Goal: Task Accomplishment & Management: Use online tool/utility

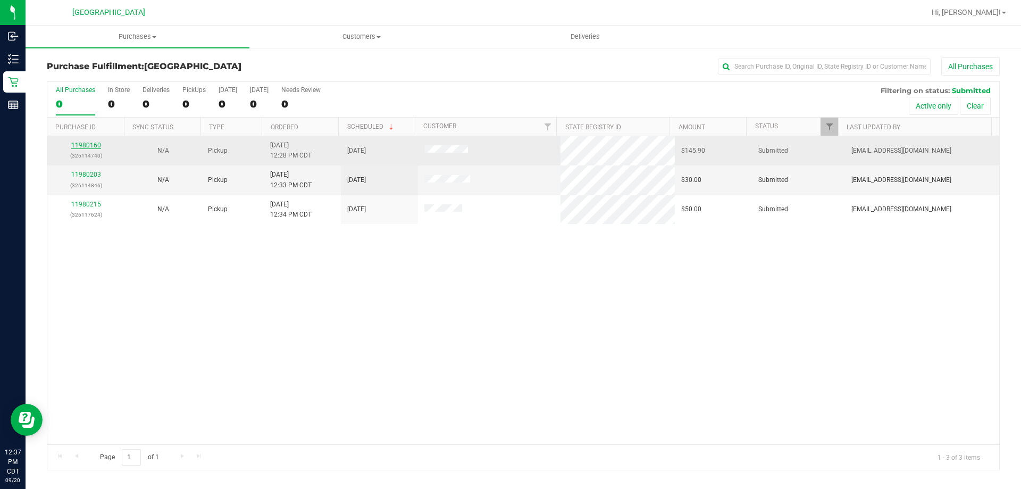
click at [98, 146] on link "11980160" at bounding box center [86, 144] width 30 height 7
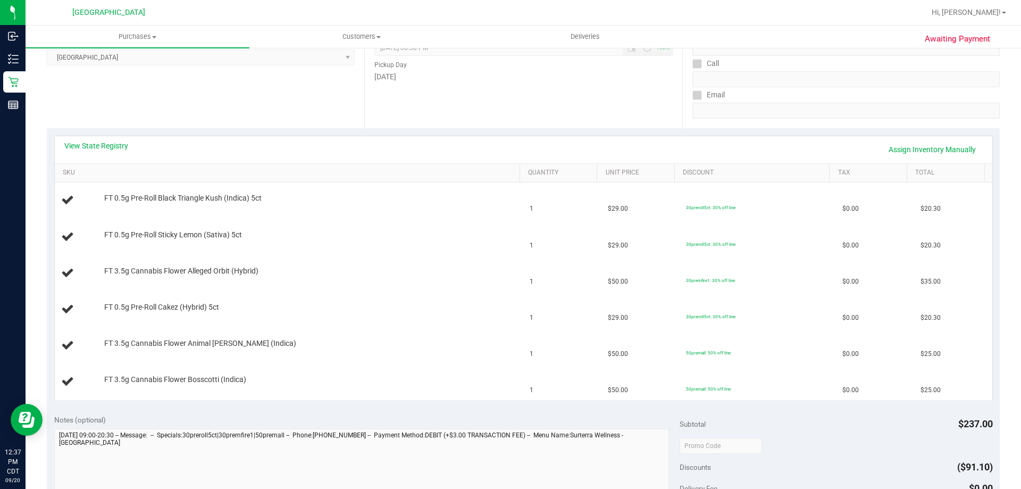
scroll to position [160, 0]
click at [107, 144] on link "View State Registry" at bounding box center [96, 144] width 64 height 11
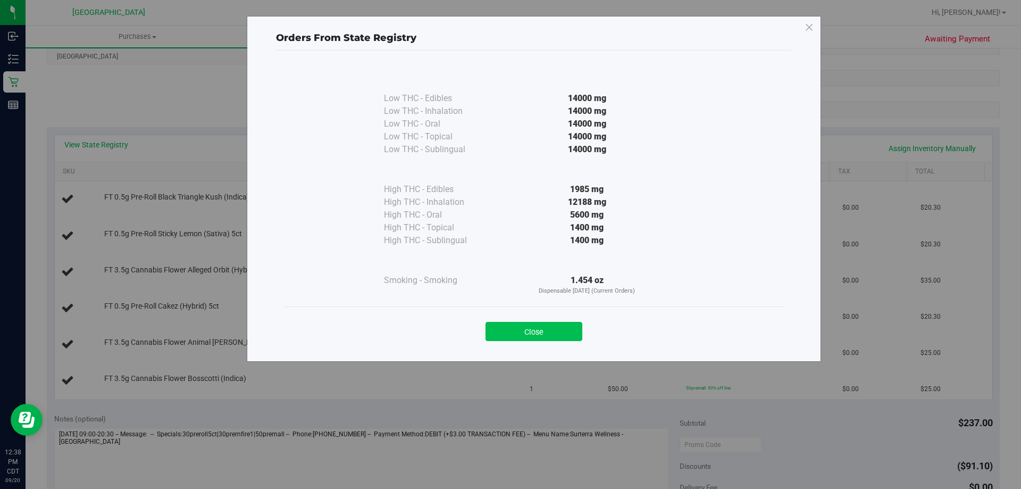
click at [500, 325] on button "Close" at bounding box center [534, 331] width 97 height 19
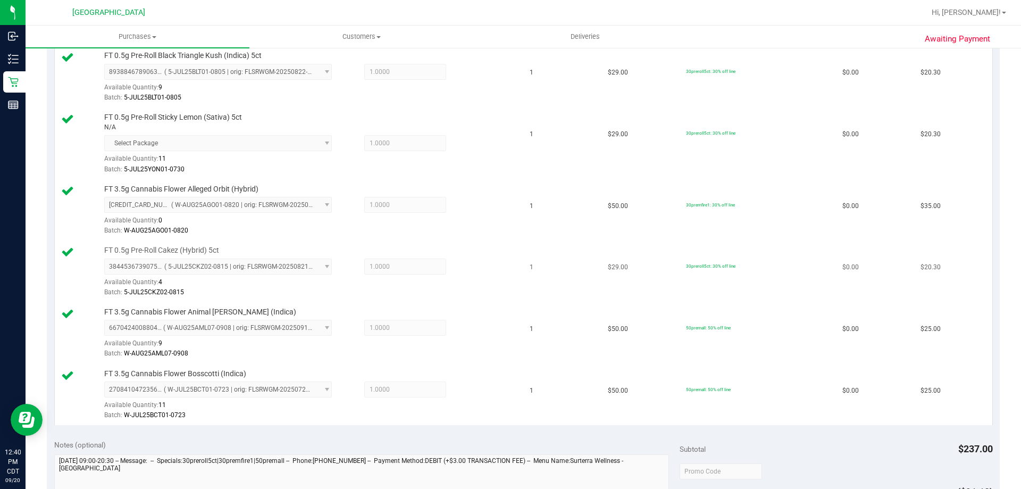
scroll to position [425, 0]
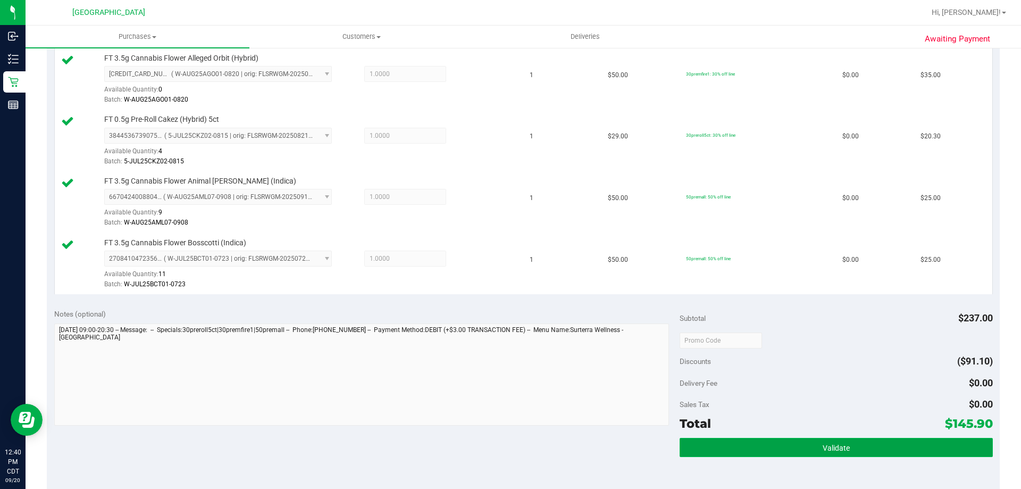
click at [845, 441] on button "Validate" at bounding box center [836, 447] width 313 height 19
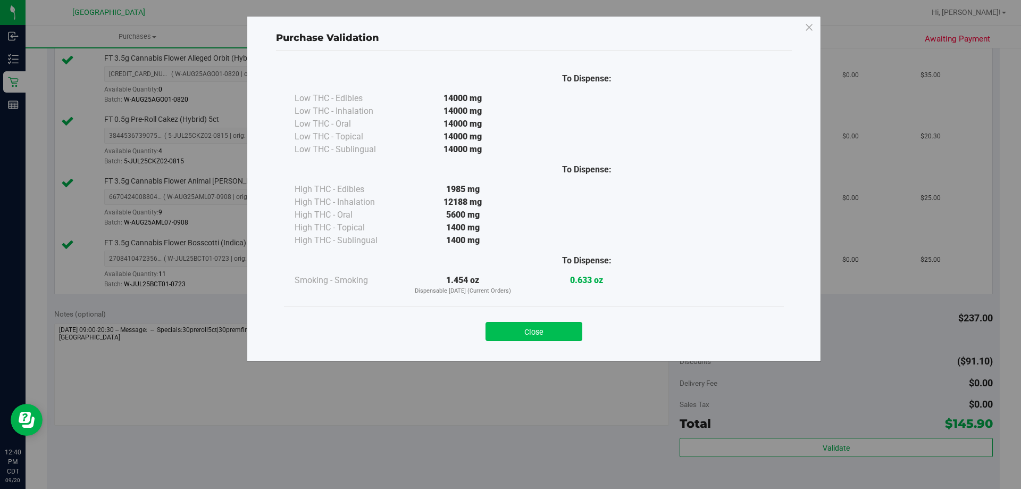
click at [536, 332] on button "Close" at bounding box center [534, 331] width 97 height 19
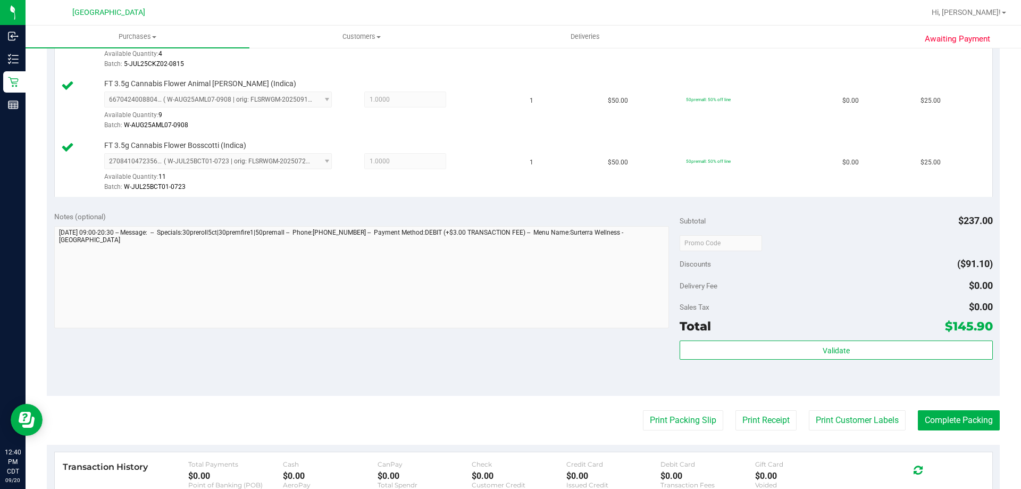
scroll to position [691, 0]
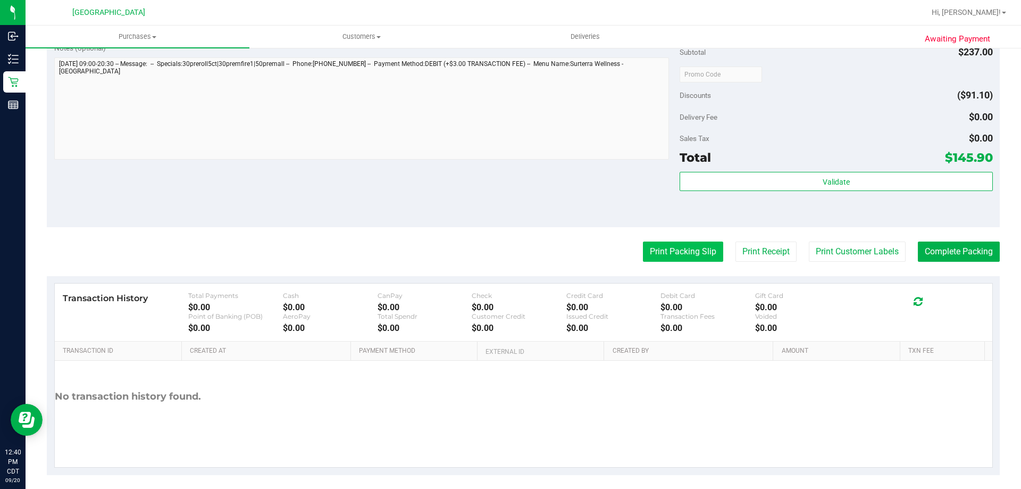
click at [680, 249] on button "Print Packing Slip" at bounding box center [683, 251] width 80 height 20
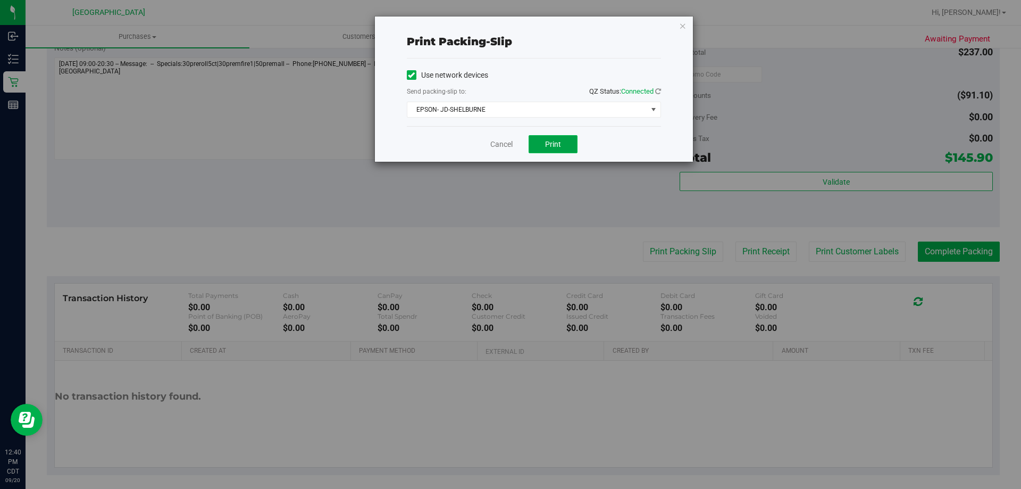
click at [546, 137] on button "Print" at bounding box center [553, 144] width 49 height 18
click at [509, 151] on div "Cancel Print" at bounding box center [534, 144] width 254 height 36
click at [503, 150] on div "Cancel Print" at bounding box center [534, 144] width 254 height 36
click at [504, 142] on link "Cancel" at bounding box center [501, 144] width 22 height 11
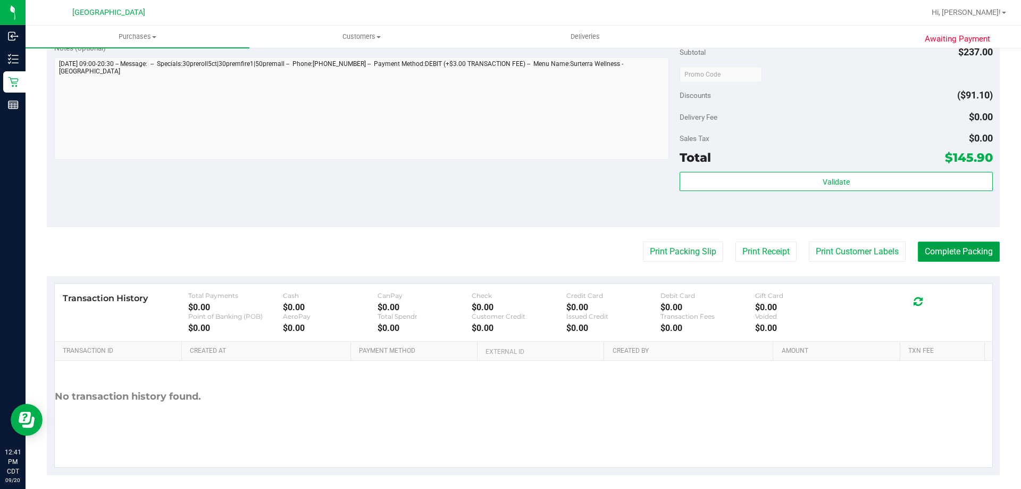
click at [934, 250] on button "Complete Packing" at bounding box center [959, 251] width 82 height 20
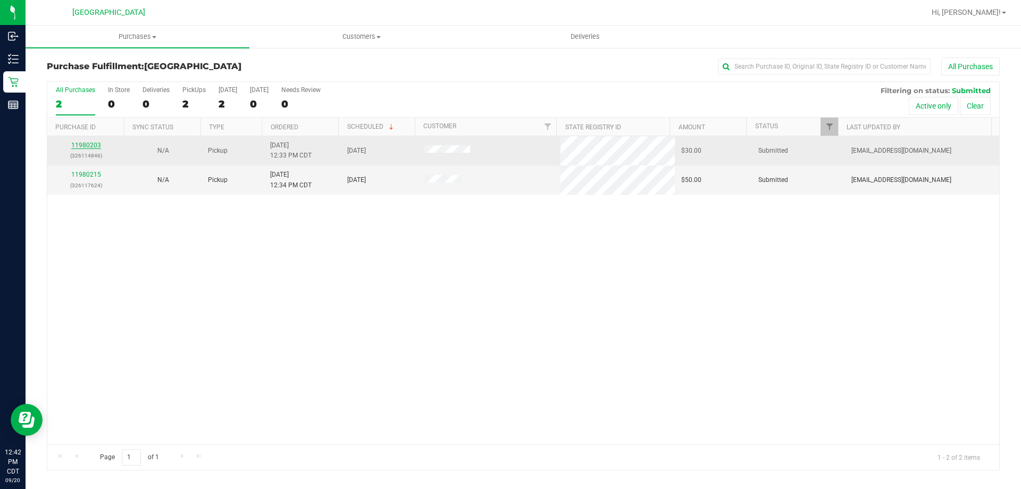
click at [84, 148] on link "11980203" at bounding box center [86, 144] width 30 height 7
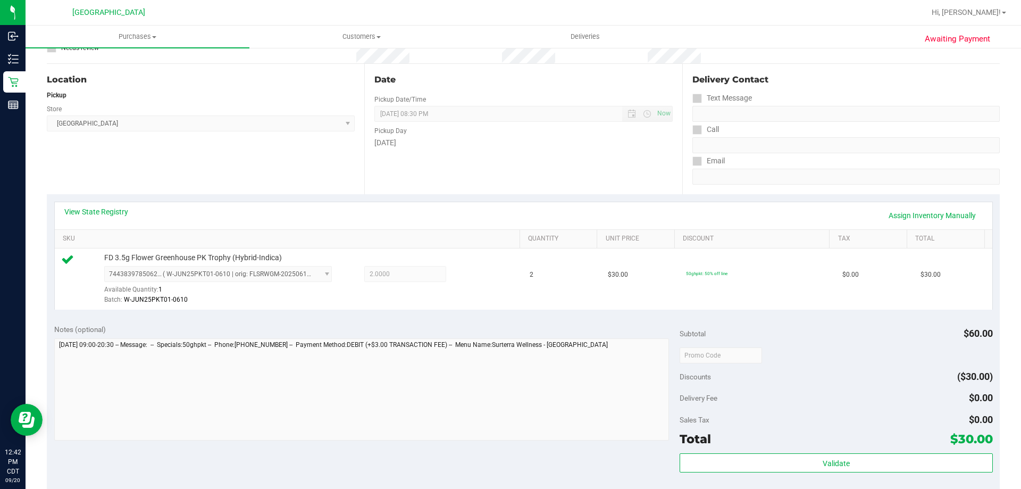
scroll to position [213, 0]
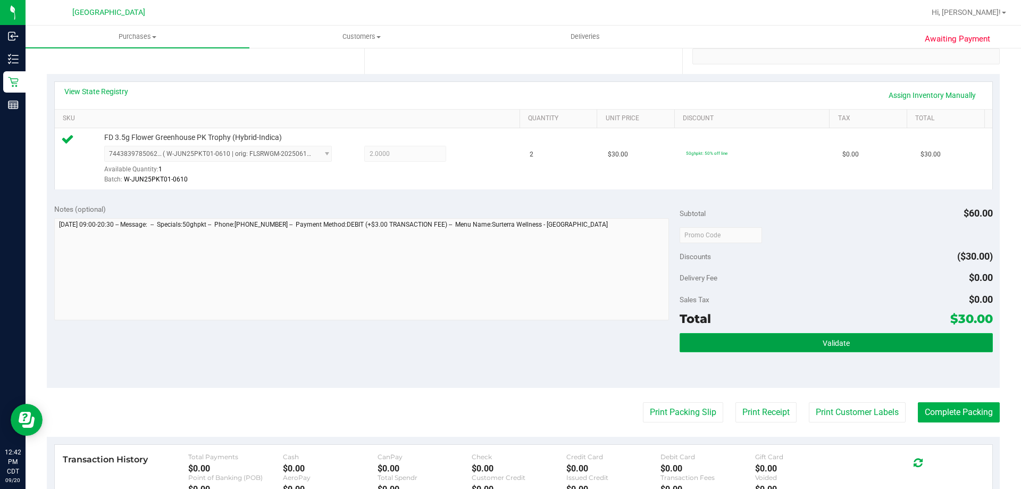
click at [729, 345] on button "Validate" at bounding box center [836, 342] width 313 height 19
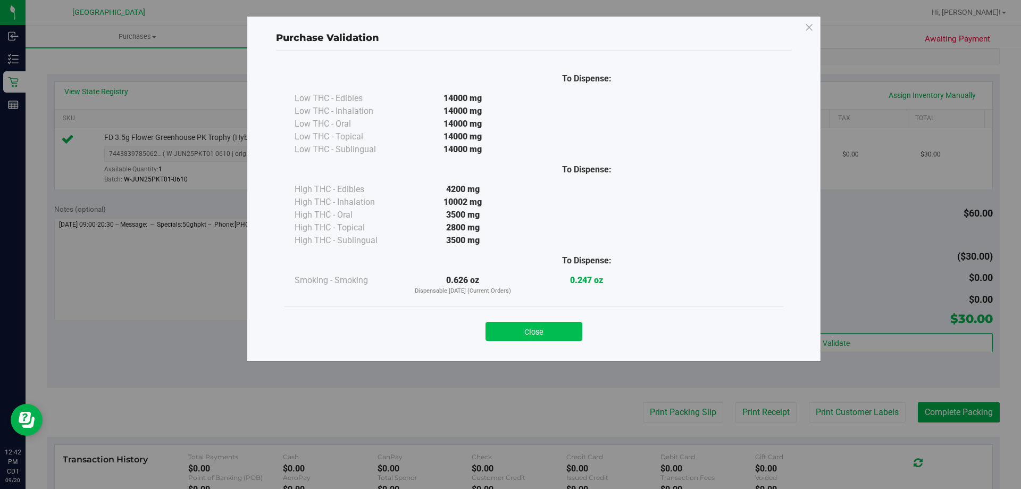
click at [576, 322] on button "Close" at bounding box center [534, 331] width 97 height 19
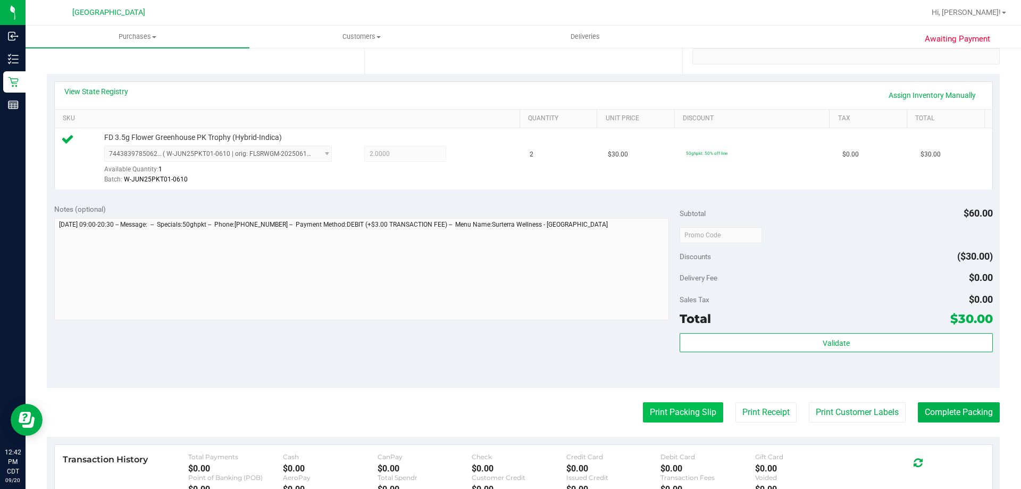
click at [664, 422] on button "Print Packing Slip" at bounding box center [683, 412] width 80 height 20
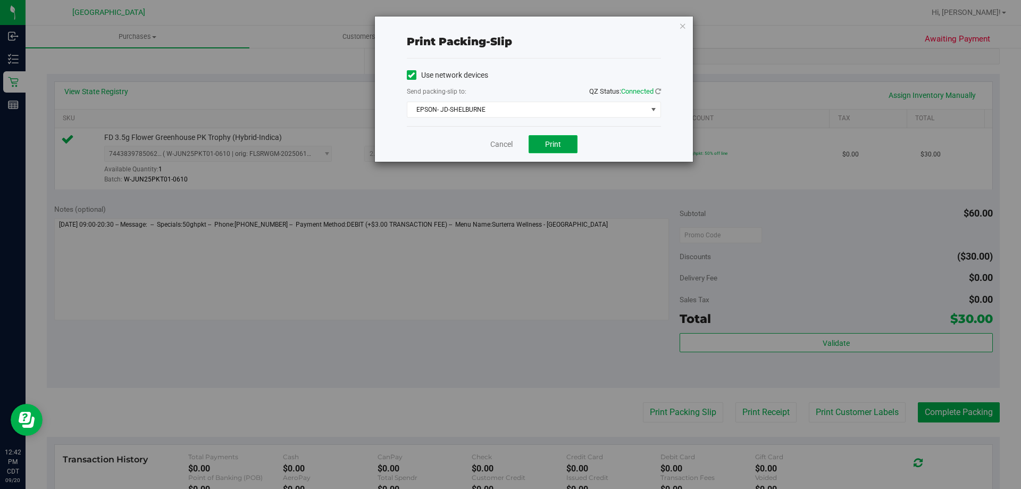
click at [559, 143] on span "Print" at bounding box center [553, 144] width 16 height 9
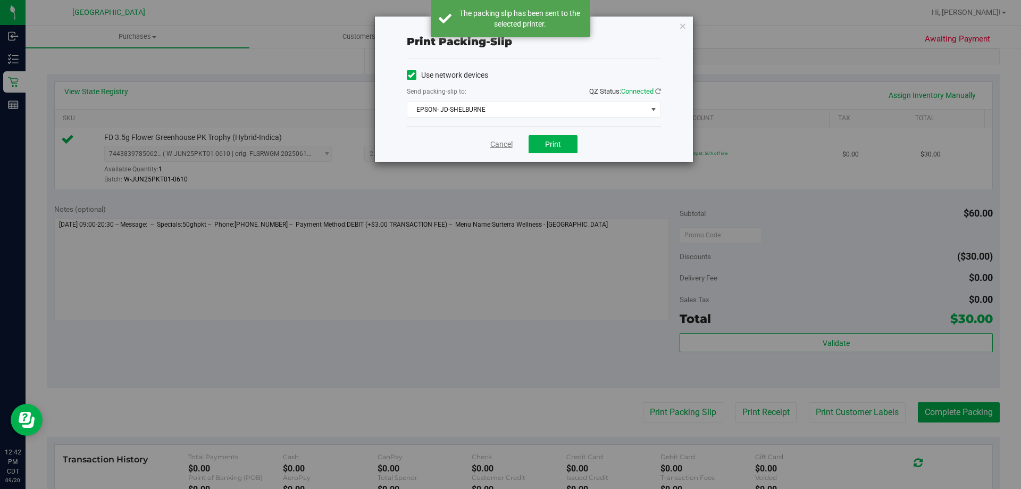
click at [495, 140] on link "Cancel" at bounding box center [501, 144] width 22 height 11
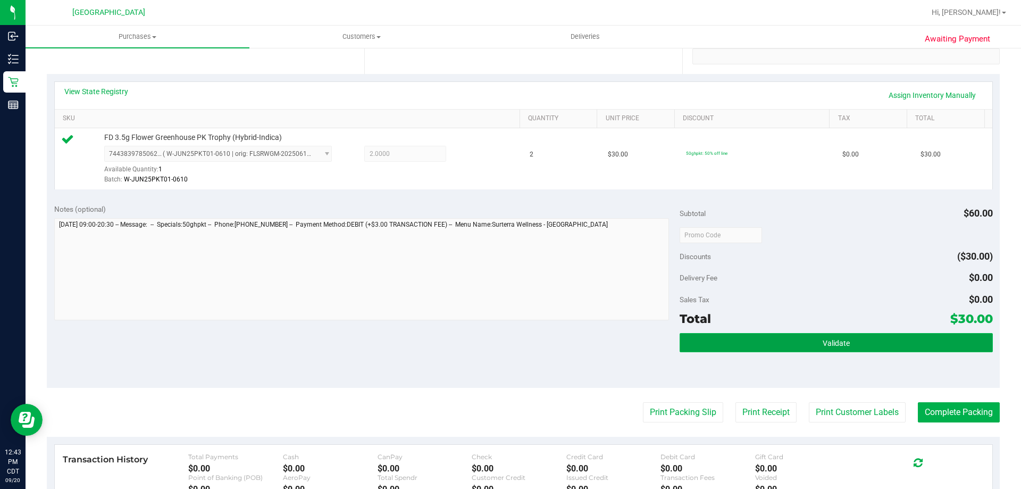
click at [911, 335] on button "Validate" at bounding box center [836, 342] width 313 height 19
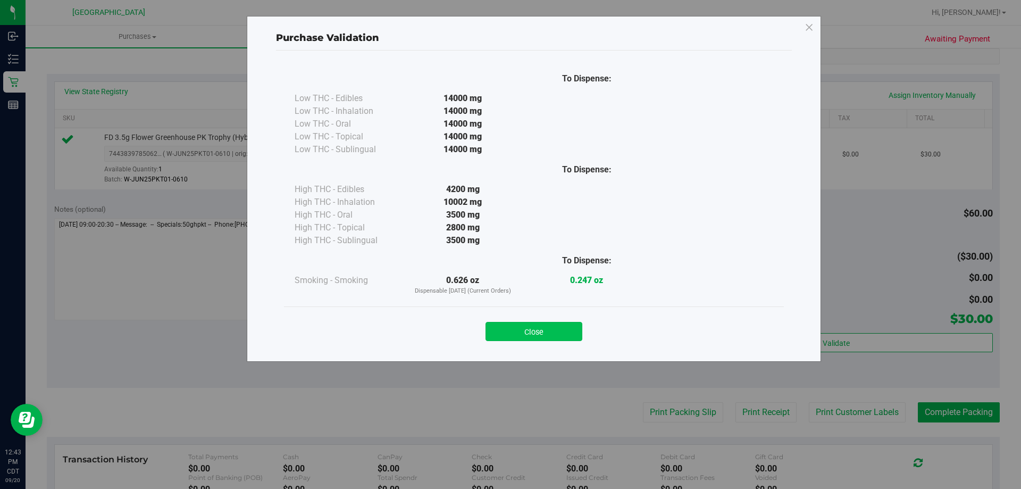
click at [561, 327] on button "Close" at bounding box center [534, 331] width 97 height 19
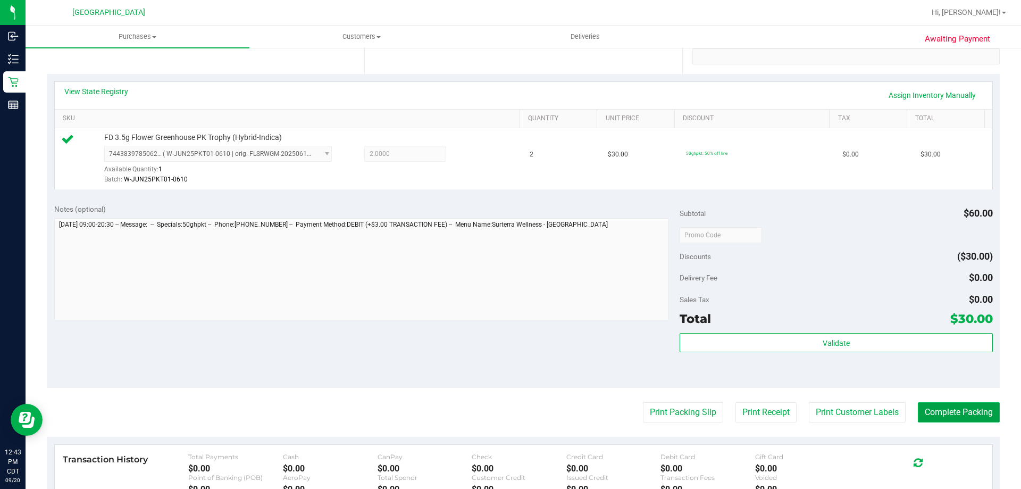
click at [927, 418] on button "Complete Packing" at bounding box center [959, 412] width 82 height 20
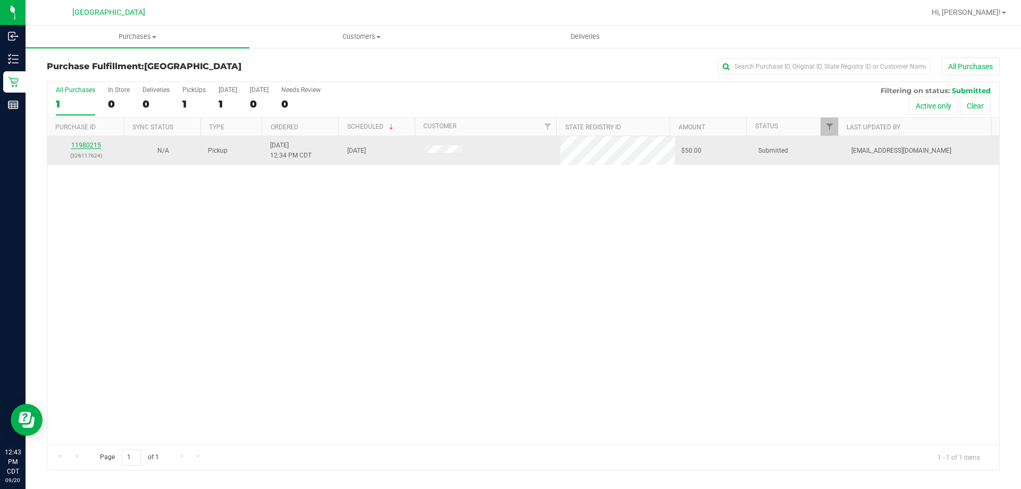
click at [94, 144] on link "11980215" at bounding box center [86, 144] width 30 height 7
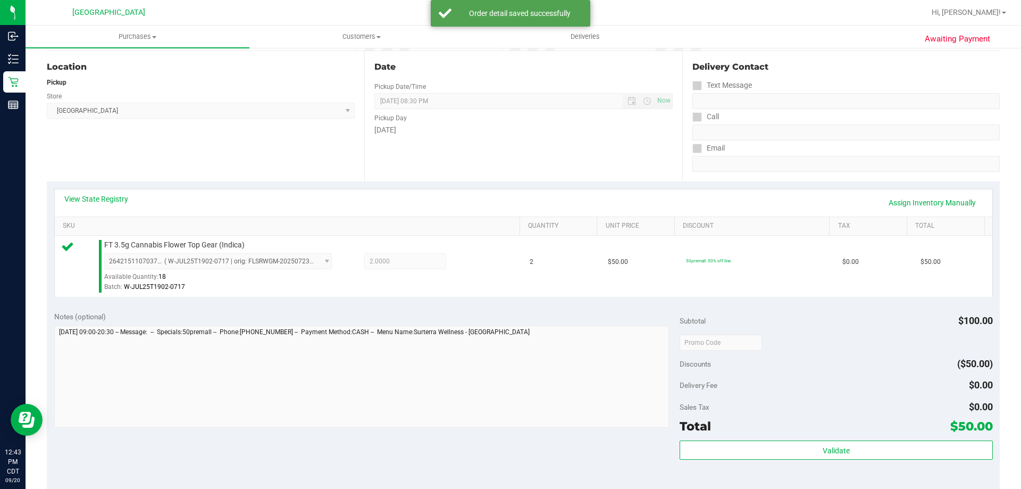
scroll to position [106, 0]
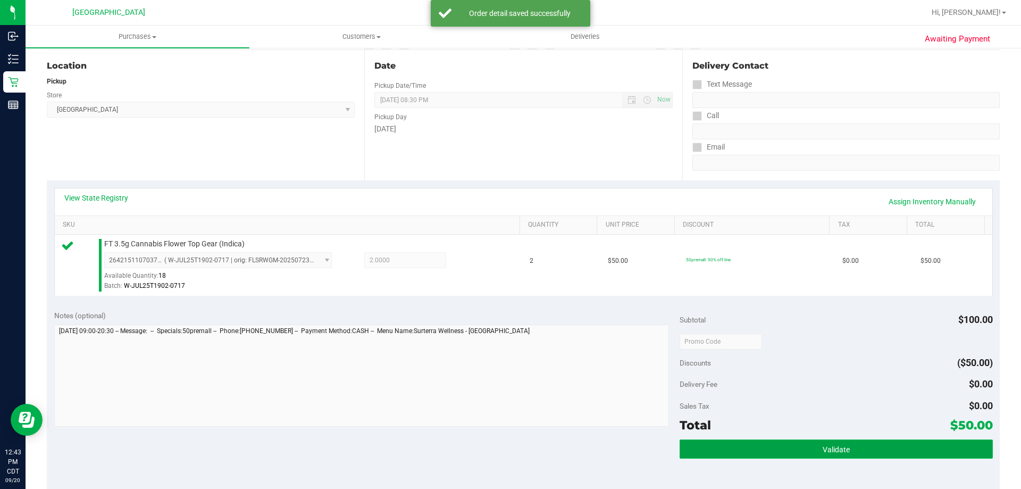
click at [726, 445] on button "Validate" at bounding box center [836, 448] width 313 height 19
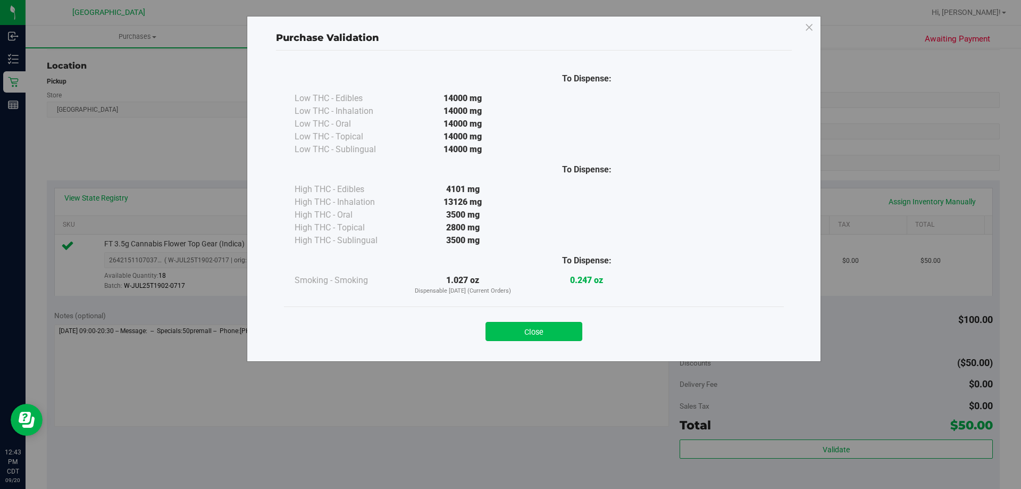
click at [569, 324] on button "Close" at bounding box center [534, 331] width 97 height 19
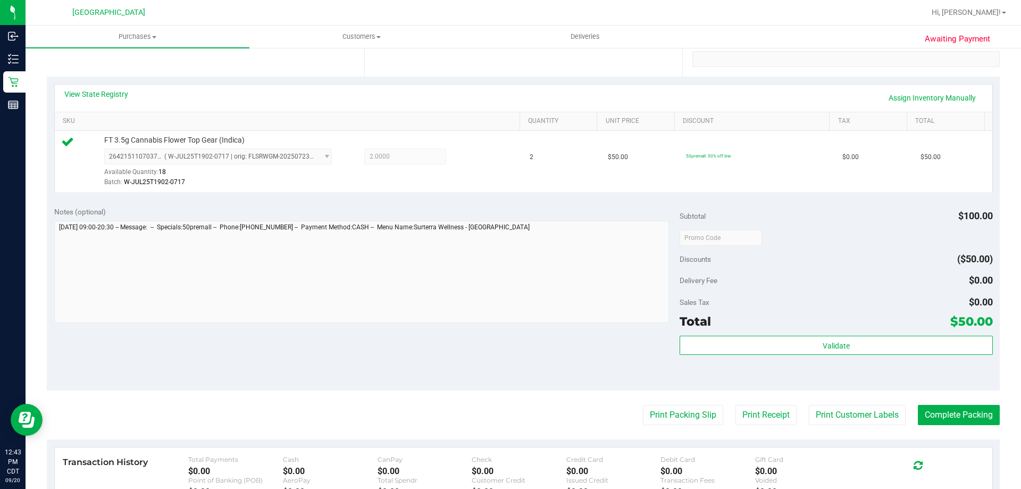
scroll to position [372, 0]
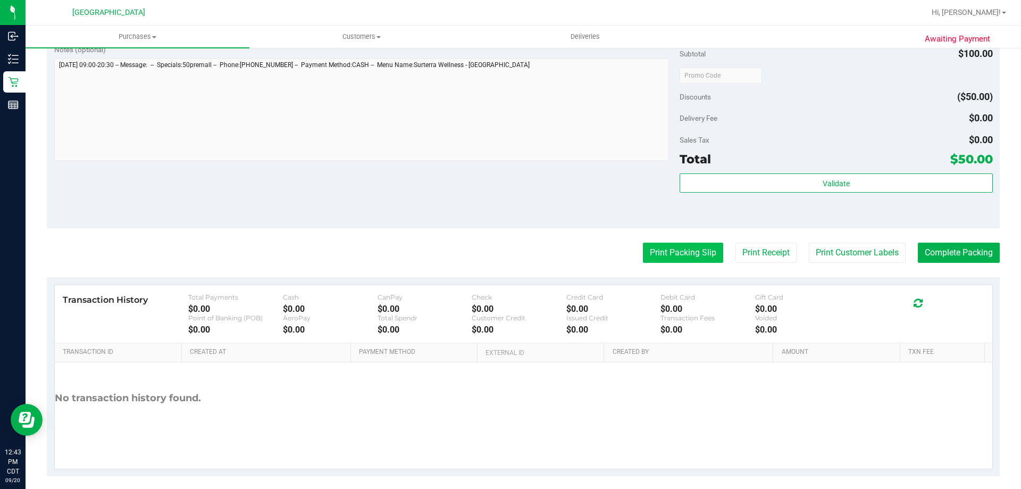
click at [677, 246] on button "Print Packing Slip" at bounding box center [683, 253] width 80 height 20
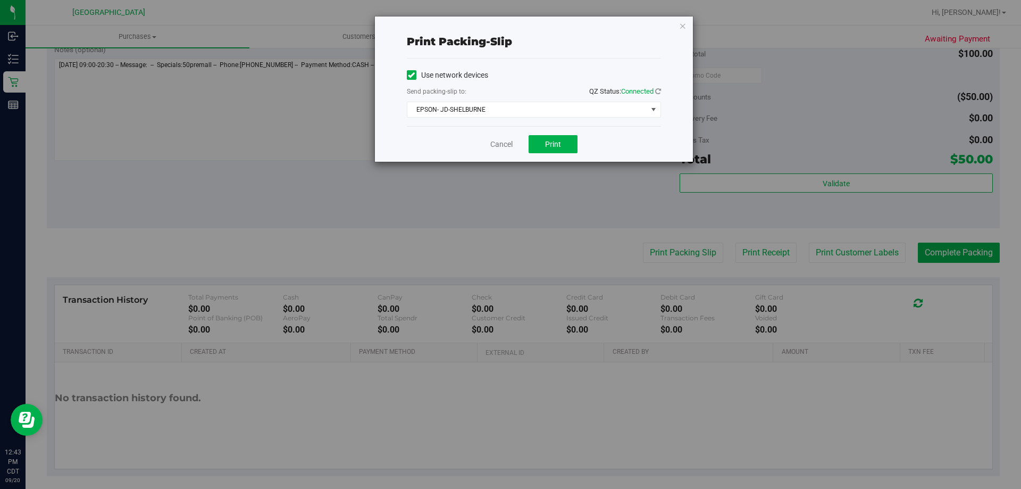
click at [559, 155] on div "Cancel Print" at bounding box center [534, 144] width 254 height 36
click at [550, 144] on span "Print" at bounding box center [553, 144] width 16 height 9
click at [502, 144] on link "Cancel" at bounding box center [501, 144] width 22 height 11
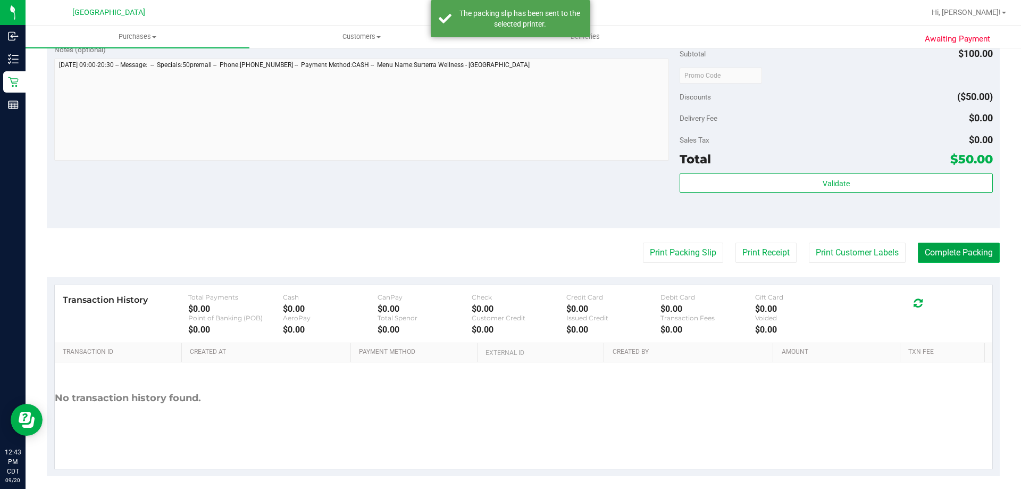
click at [962, 261] on button "Complete Packing" at bounding box center [959, 253] width 82 height 20
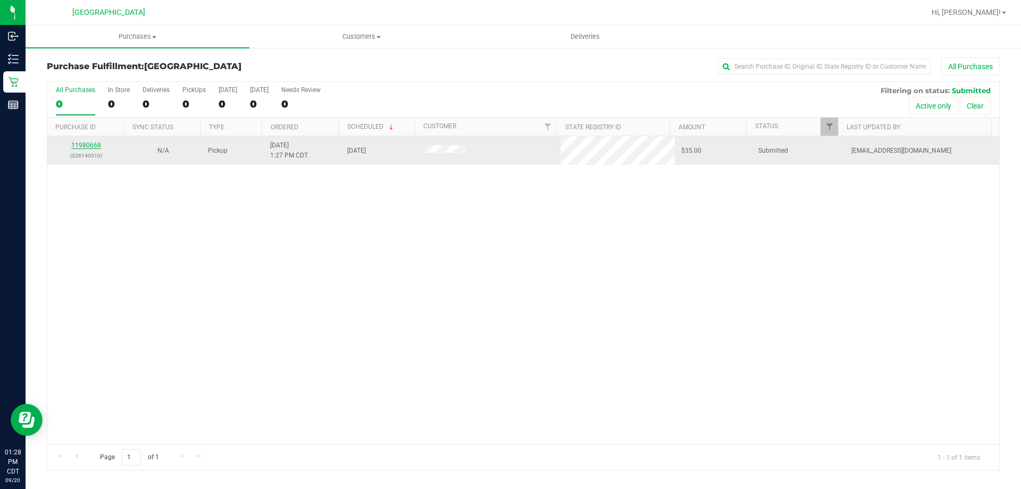
click at [96, 144] on link "11980668" at bounding box center [86, 144] width 30 height 7
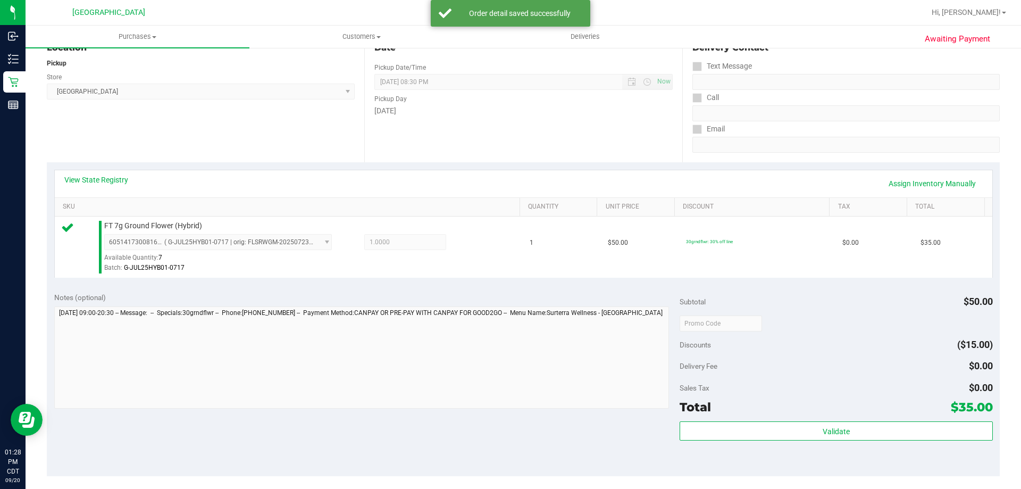
scroll to position [160, 0]
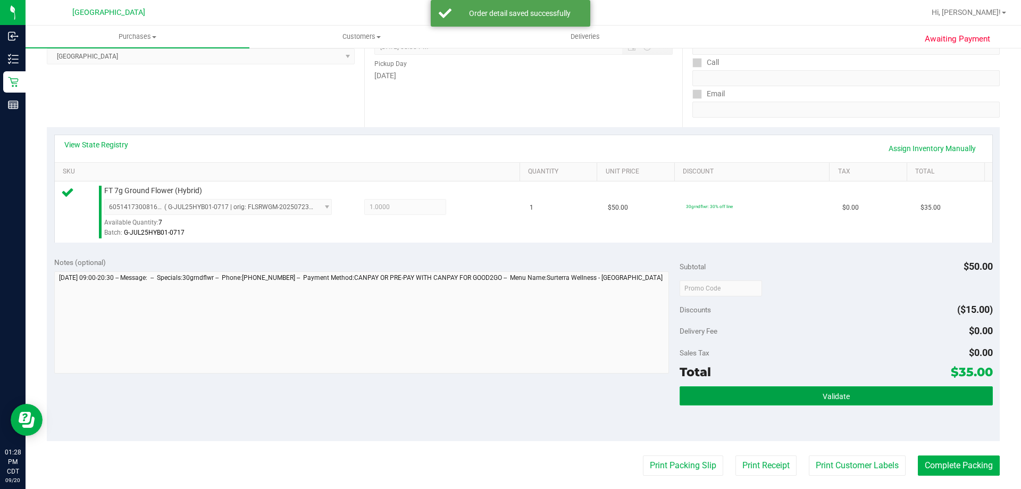
click at [713, 390] on button "Validate" at bounding box center [836, 395] width 313 height 19
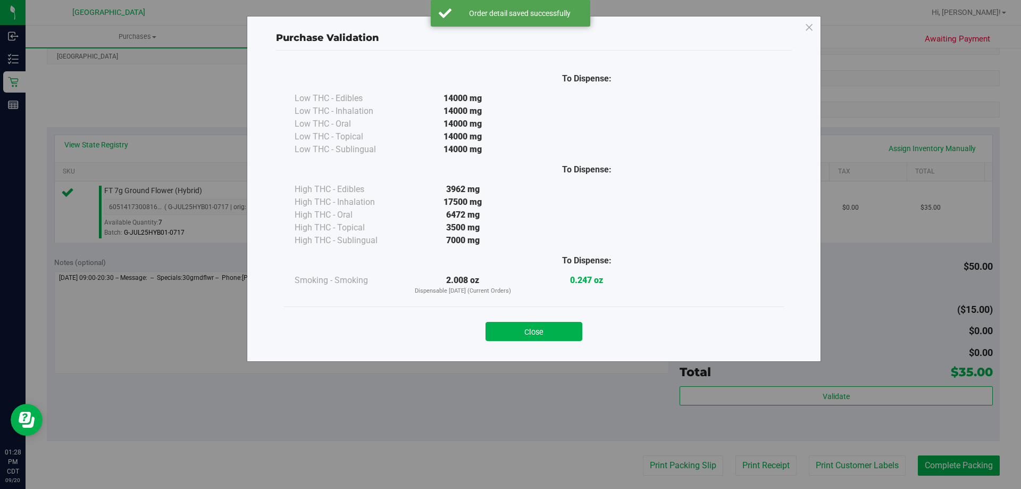
click at [545, 342] on div "Close" at bounding box center [534, 327] width 500 height 43
click at [552, 333] on button "Close" at bounding box center [534, 331] width 97 height 19
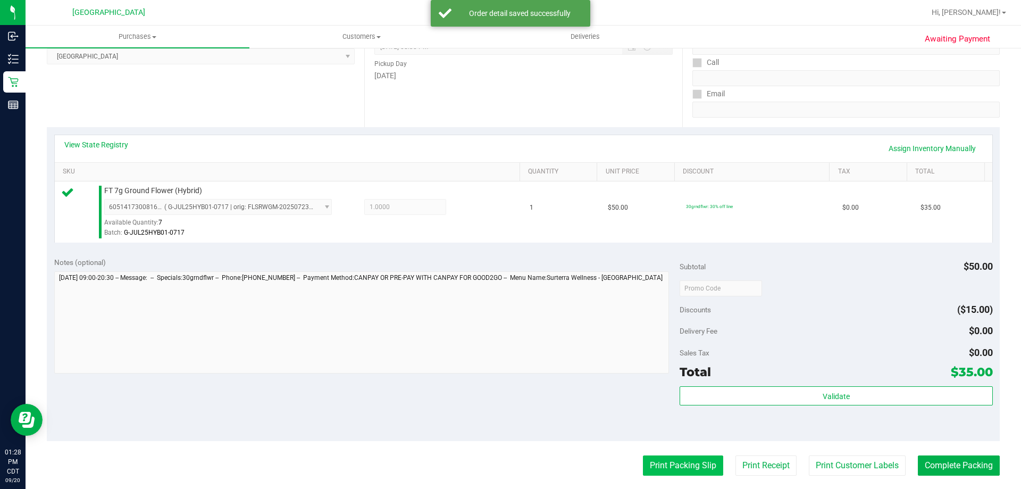
click at [659, 466] on button "Print Packing Slip" at bounding box center [683, 465] width 80 height 20
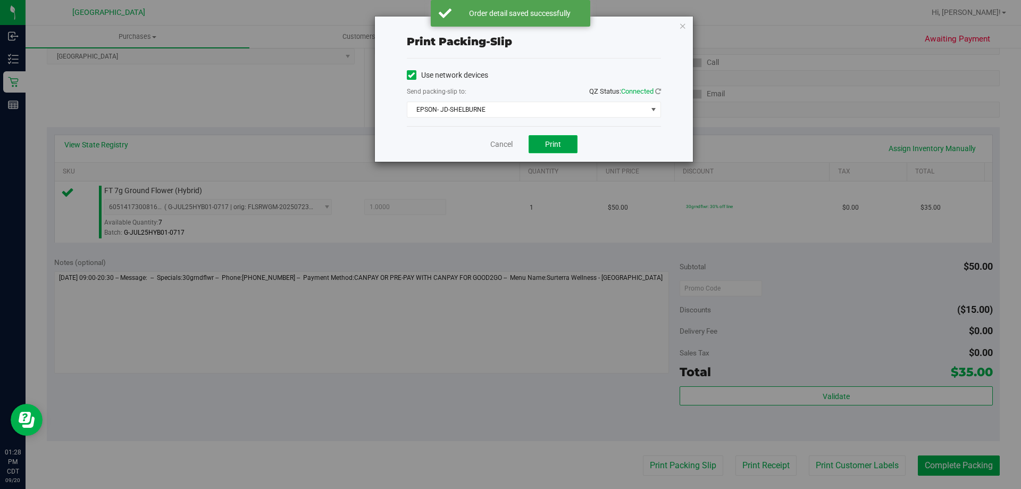
click at [550, 150] on button "Print" at bounding box center [553, 144] width 49 height 18
click at [502, 146] on link "Cancel" at bounding box center [501, 144] width 22 height 11
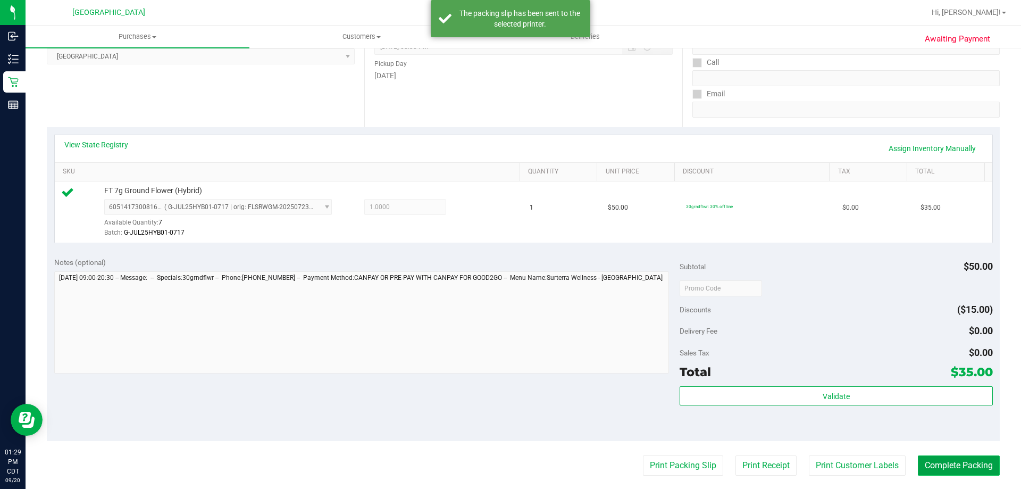
click at [926, 463] on button "Complete Packing" at bounding box center [959, 465] width 82 height 20
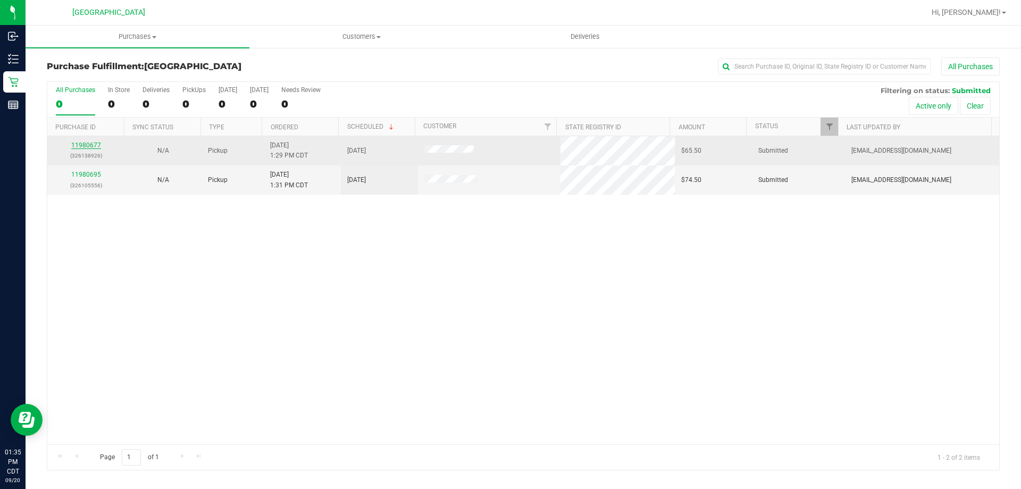
click at [94, 146] on link "11980677" at bounding box center [86, 144] width 30 height 7
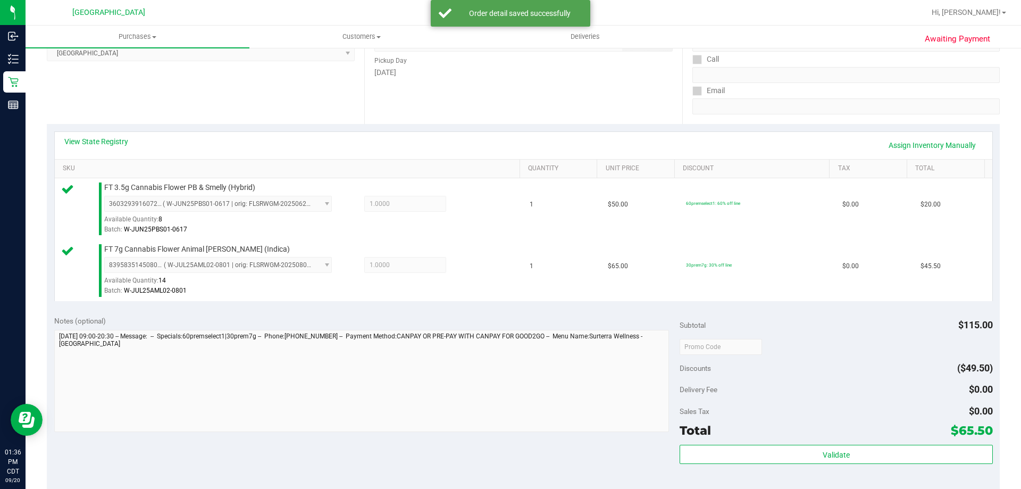
scroll to position [319, 0]
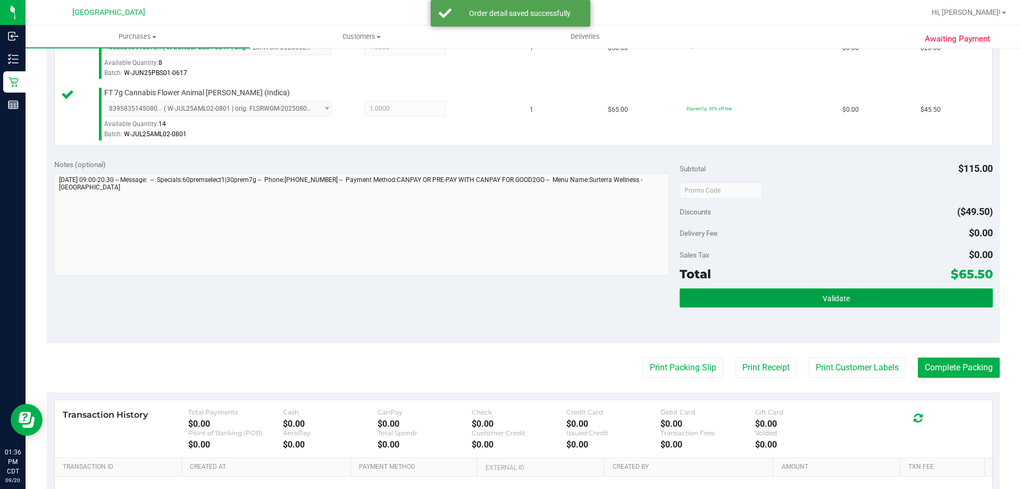
click at [787, 306] on button "Validate" at bounding box center [836, 297] width 313 height 19
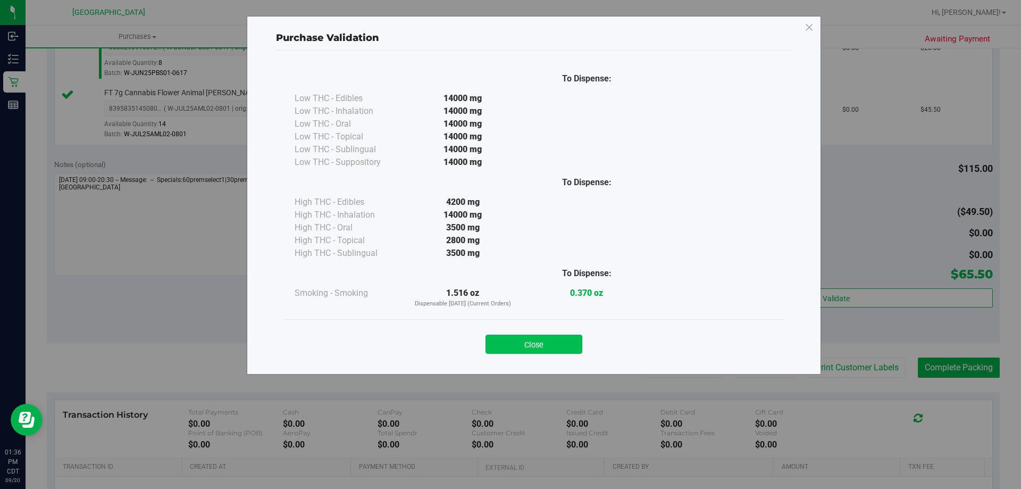
click at [569, 339] on button "Close" at bounding box center [534, 344] width 97 height 19
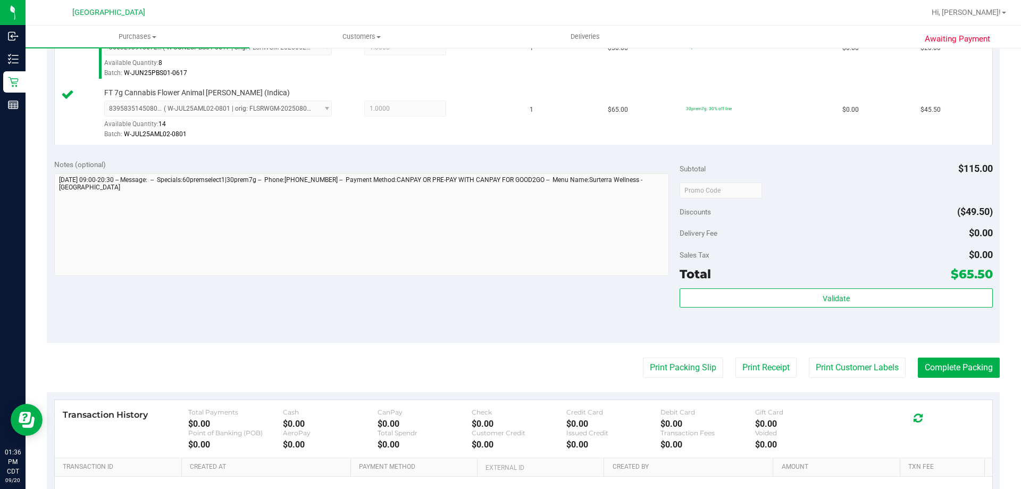
click at [692, 348] on purchase-details "Back Edit Purchase Cancel Purchase View Profile # 11980677 BioTrack ID: - Submi…" at bounding box center [523, 164] width 953 height 853
click at [700, 363] on button "Print Packing Slip" at bounding box center [683, 367] width 80 height 20
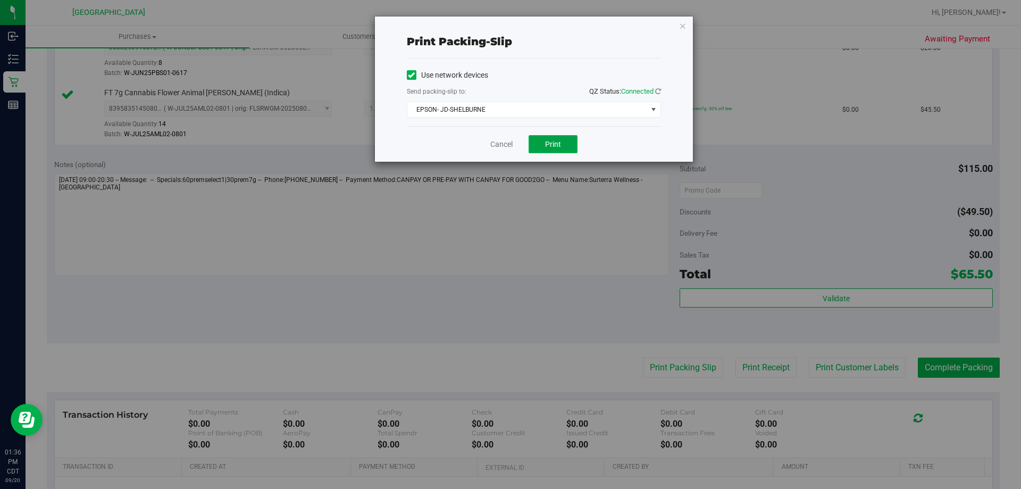
click at [558, 140] on span "Print" at bounding box center [553, 144] width 16 height 9
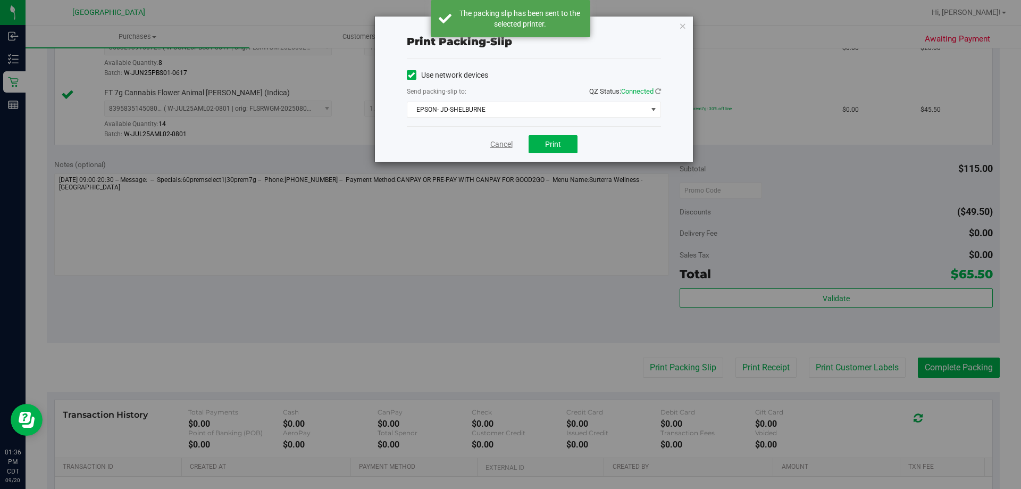
click at [506, 144] on link "Cancel" at bounding box center [501, 144] width 22 height 11
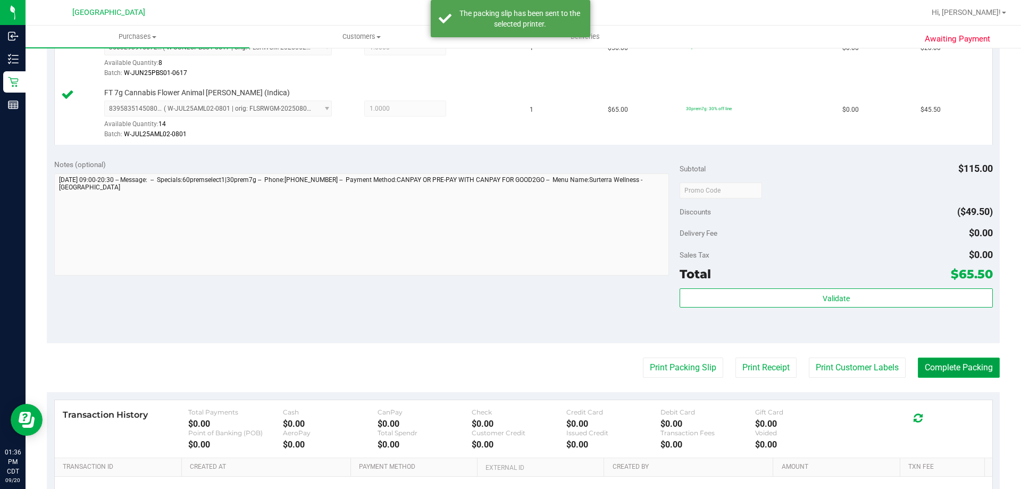
click at [959, 367] on button "Complete Packing" at bounding box center [959, 367] width 82 height 20
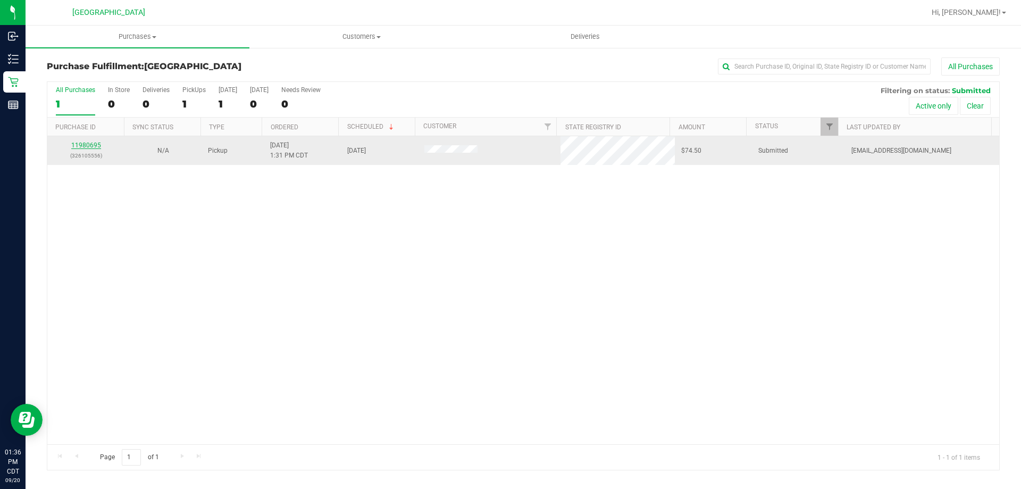
click at [91, 146] on link "11980695" at bounding box center [86, 144] width 30 height 7
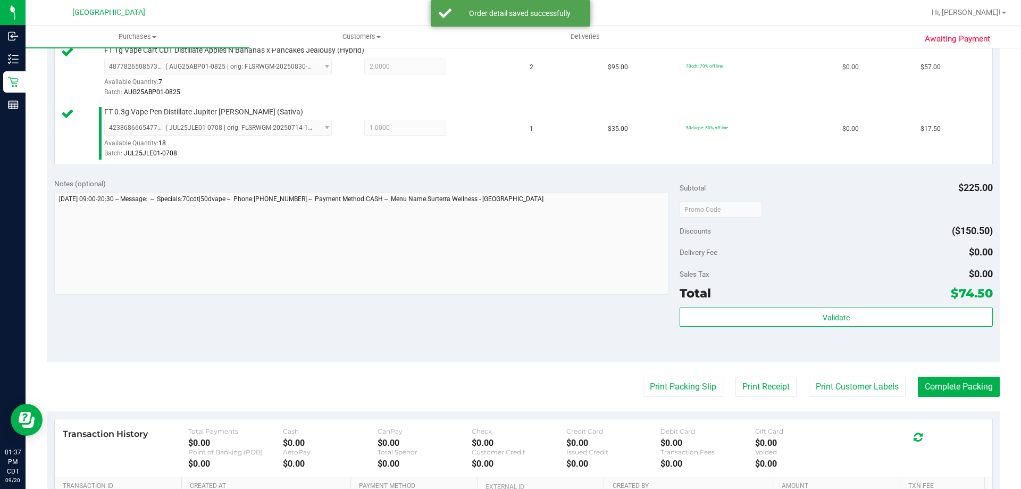
scroll to position [319, 0]
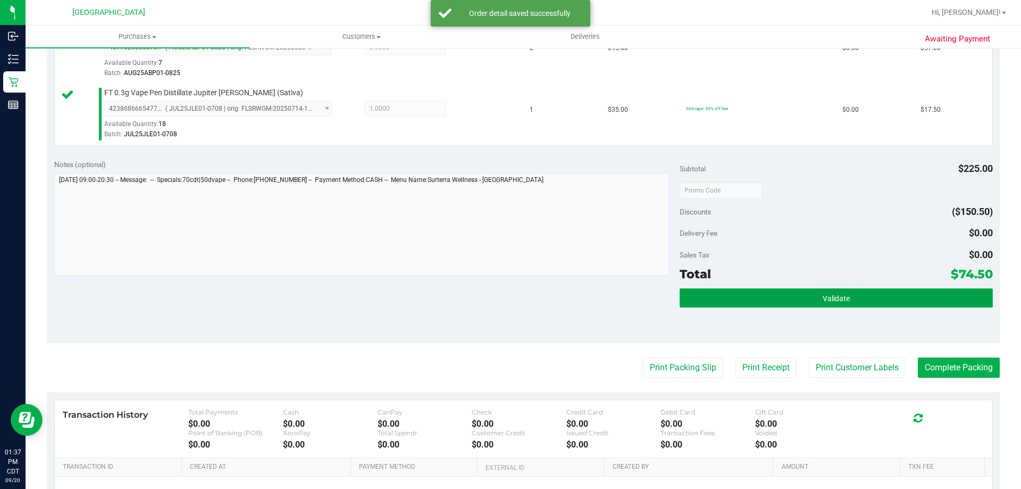
click at [725, 305] on button "Validate" at bounding box center [836, 297] width 313 height 19
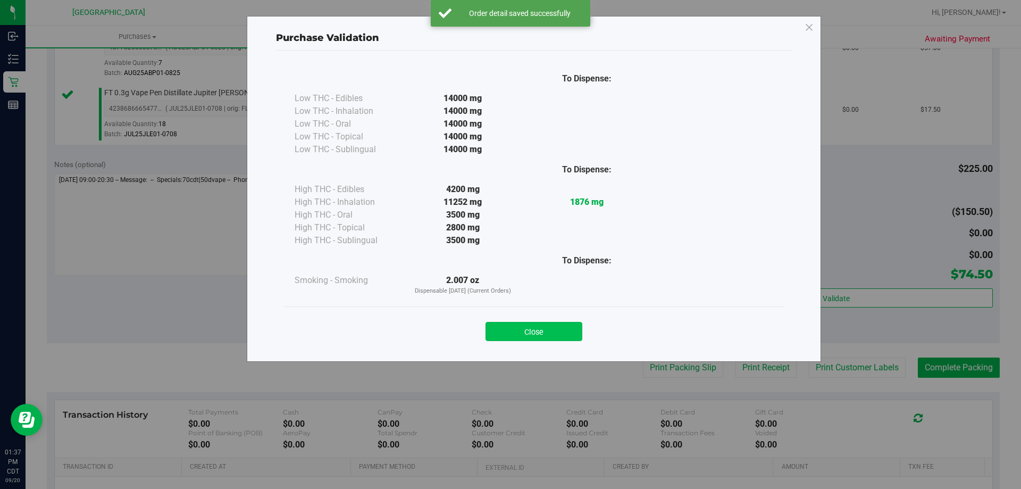
click at [530, 336] on button "Close" at bounding box center [534, 331] width 97 height 19
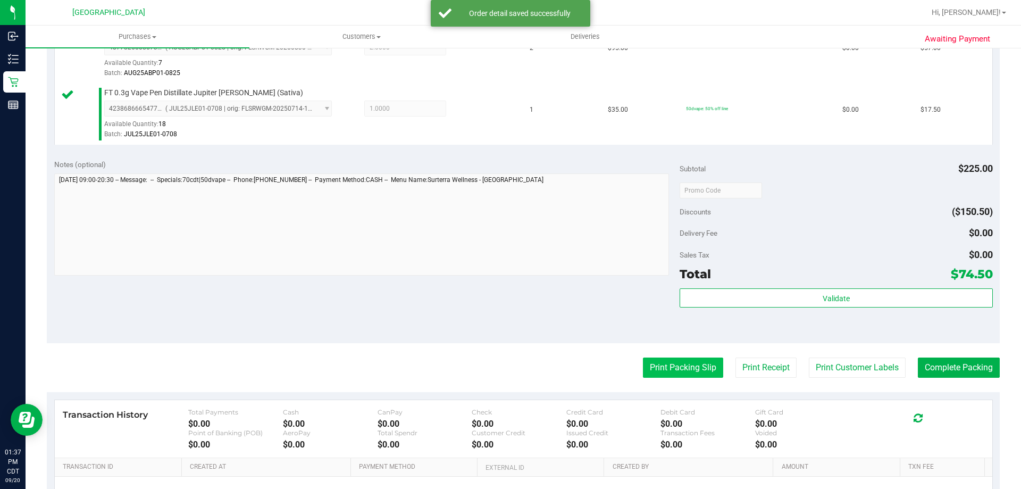
click at [677, 371] on button "Print Packing Slip" at bounding box center [683, 367] width 80 height 20
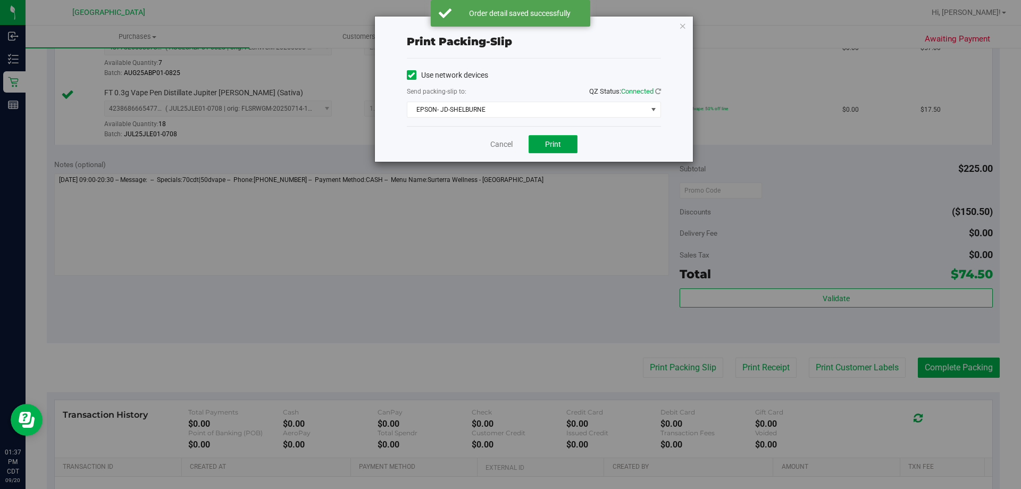
click at [554, 138] on button "Print" at bounding box center [553, 144] width 49 height 18
click at [492, 148] on link "Cancel" at bounding box center [501, 144] width 22 height 11
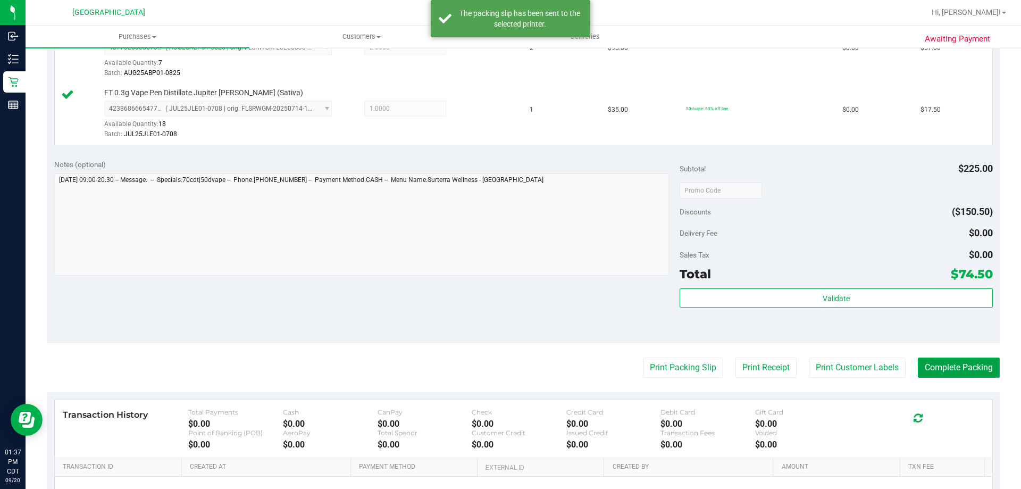
click at [918, 375] on button "Complete Packing" at bounding box center [959, 367] width 82 height 20
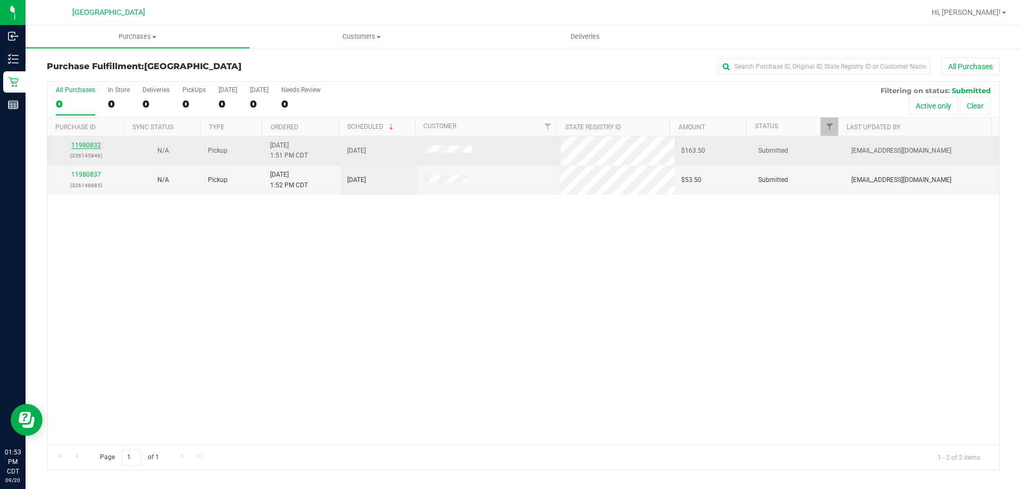
click at [94, 147] on link "11980832" at bounding box center [86, 144] width 30 height 7
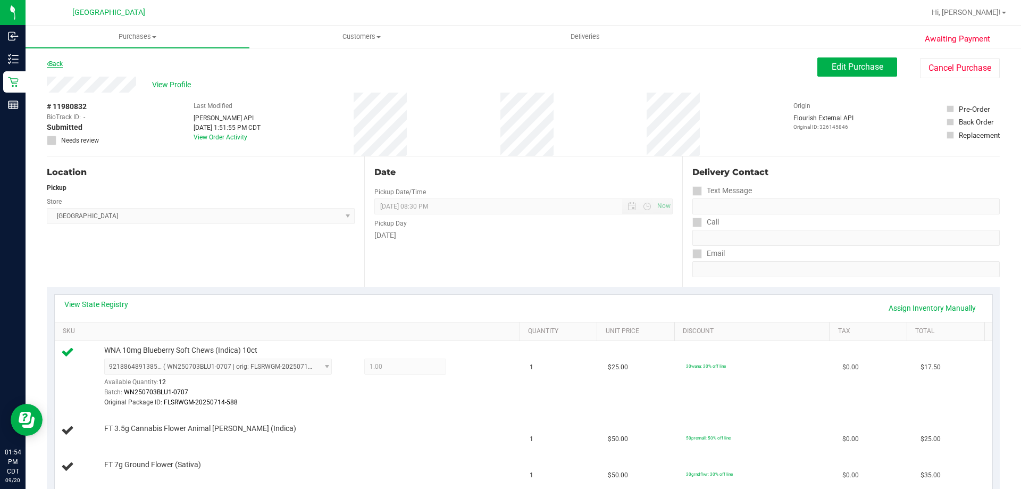
click at [56, 63] on link "Back" at bounding box center [55, 63] width 16 height 7
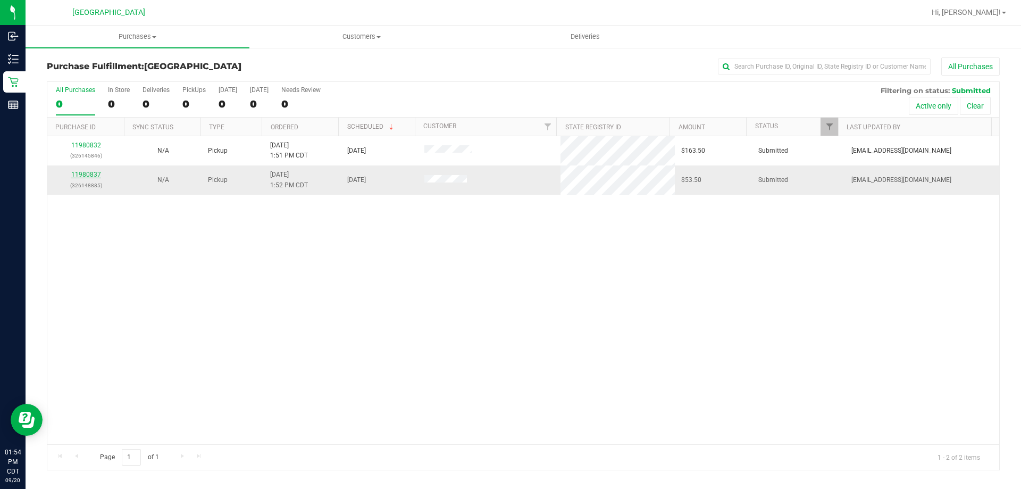
click at [82, 174] on link "11980837" at bounding box center [86, 174] width 30 height 7
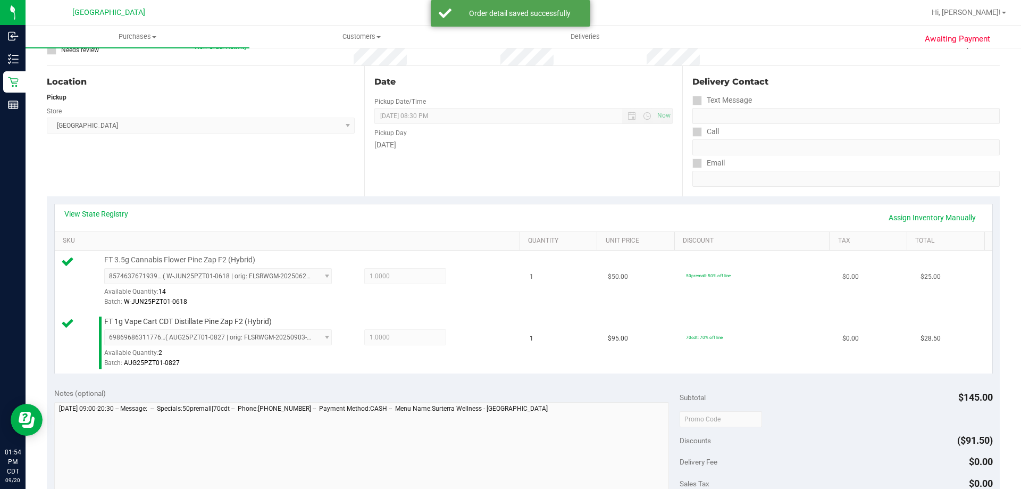
scroll to position [266, 0]
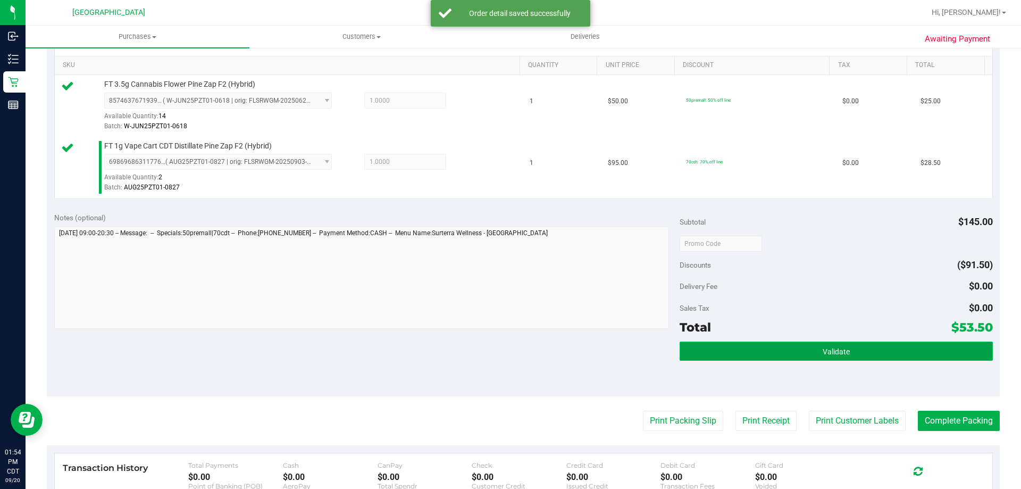
click at [722, 355] on button "Validate" at bounding box center [836, 350] width 313 height 19
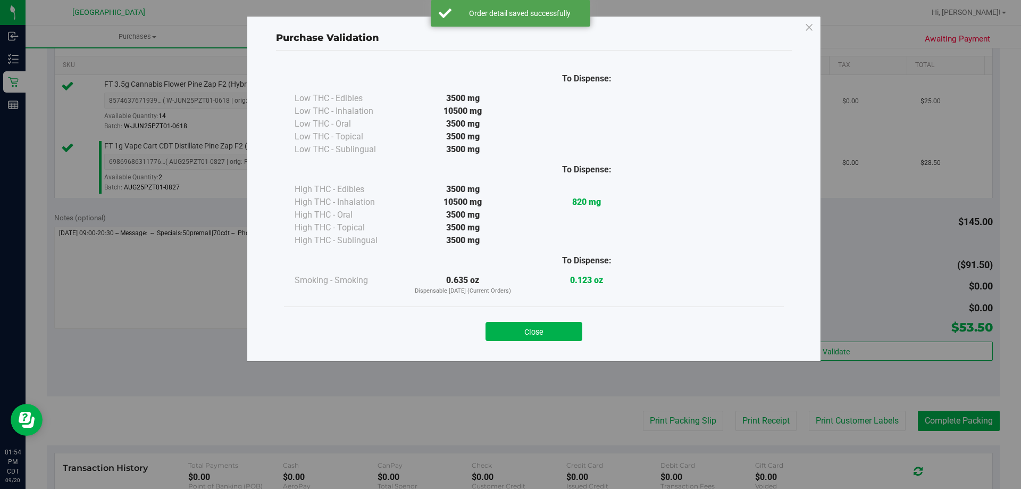
click at [541, 322] on button "Close" at bounding box center [534, 331] width 97 height 19
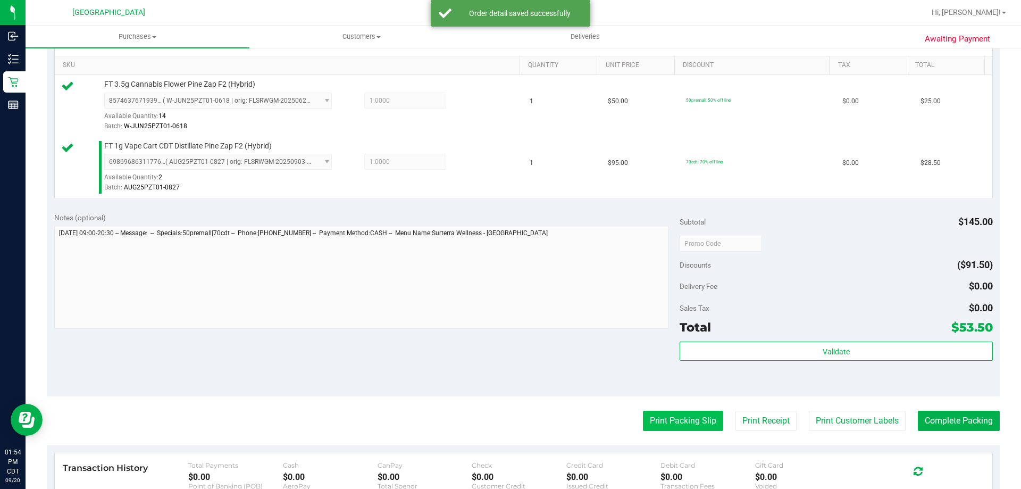
click at [659, 425] on button "Print Packing Slip" at bounding box center [683, 421] width 80 height 20
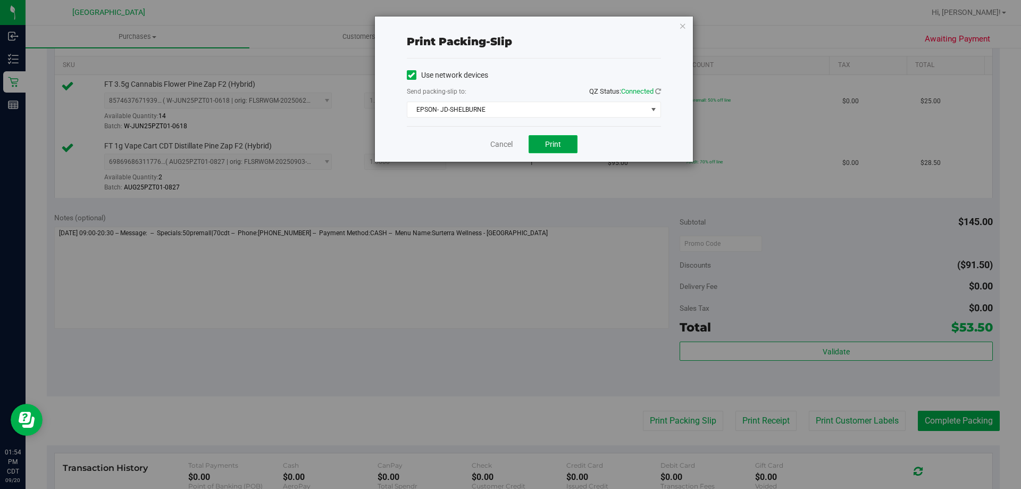
click at [554, 145] on span "Print" at bounding box center [553, 144] width 16 height 9
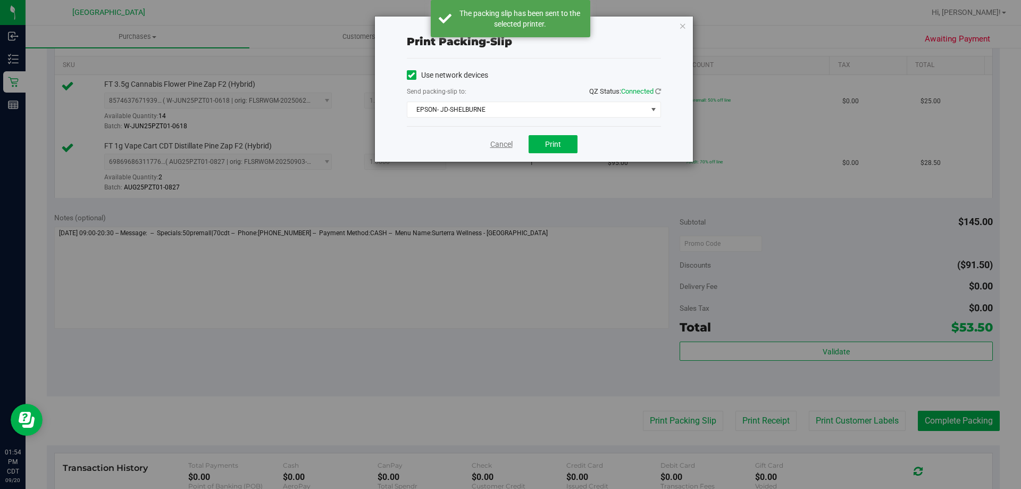
click at [494, 148] on link "Cancel" at bounding box center [501, 144] width 22 height 11
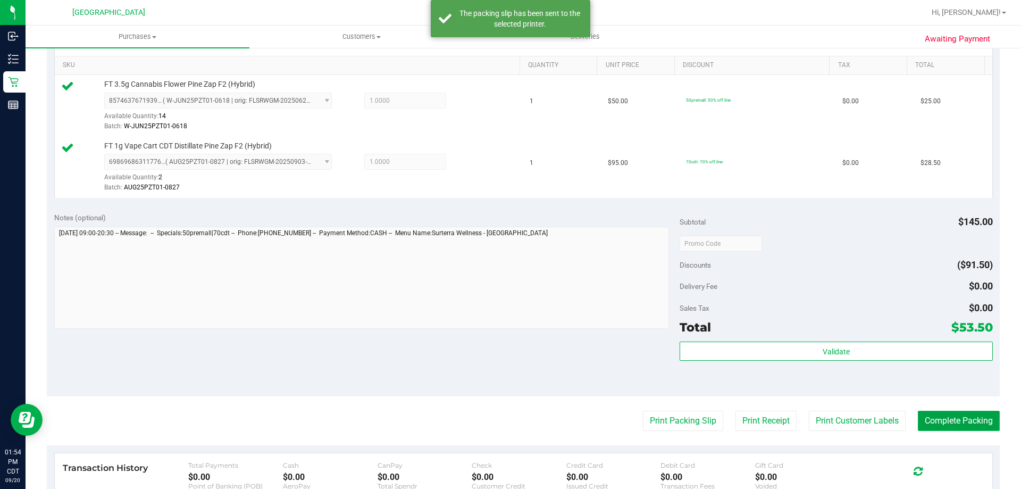
click at [953, 427] on button "Complete Packing" at bounding box center [959, 421] width 82 height 20
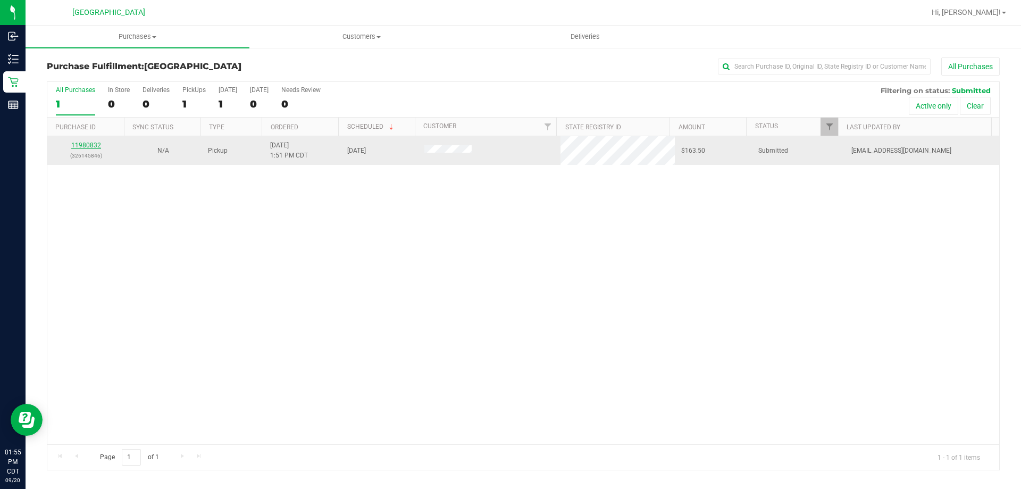
click at [96, 146] on link "11980832" at bounding box center [86, 144] width 30 height 7
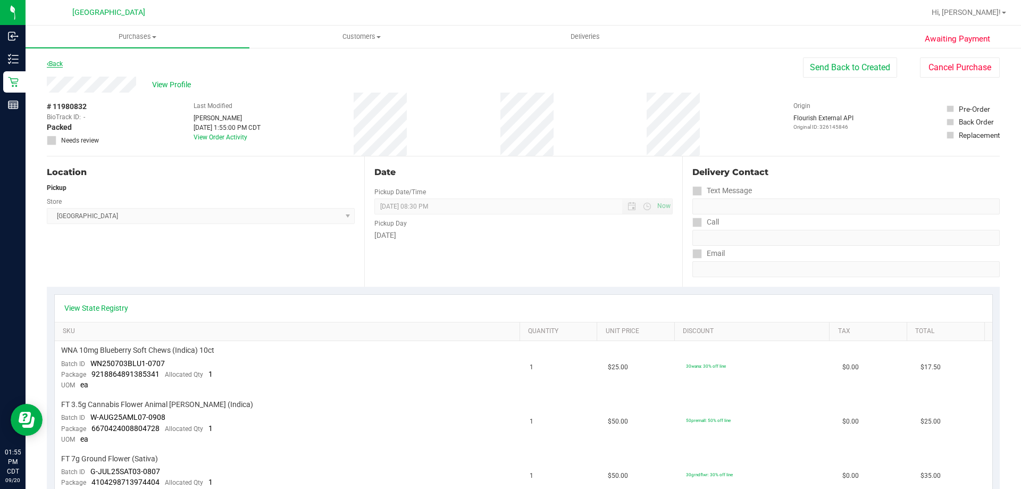
click at [48, 64] on icon at bounding box center [48, 64] width 2 height 6
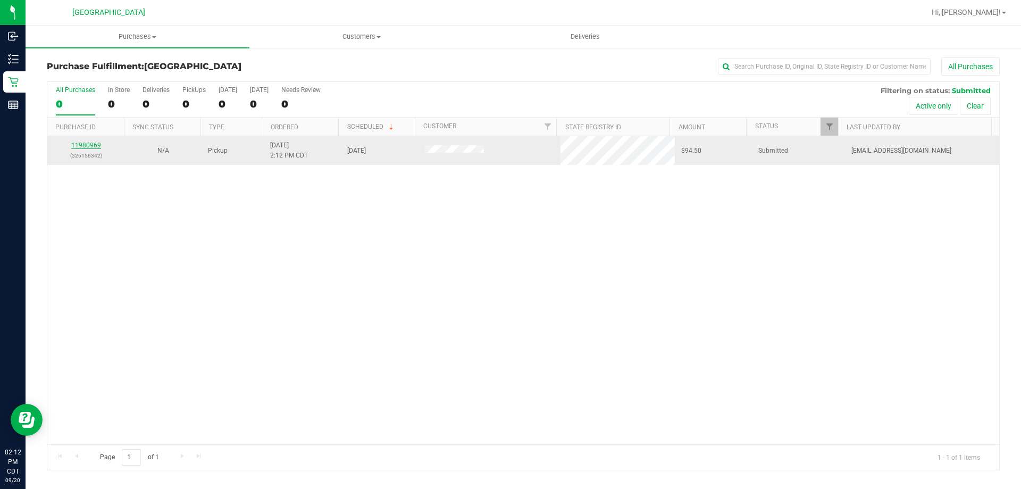
click at [85, 146] on link "11980969" at bounding box center [86, 144] width 30 height 7
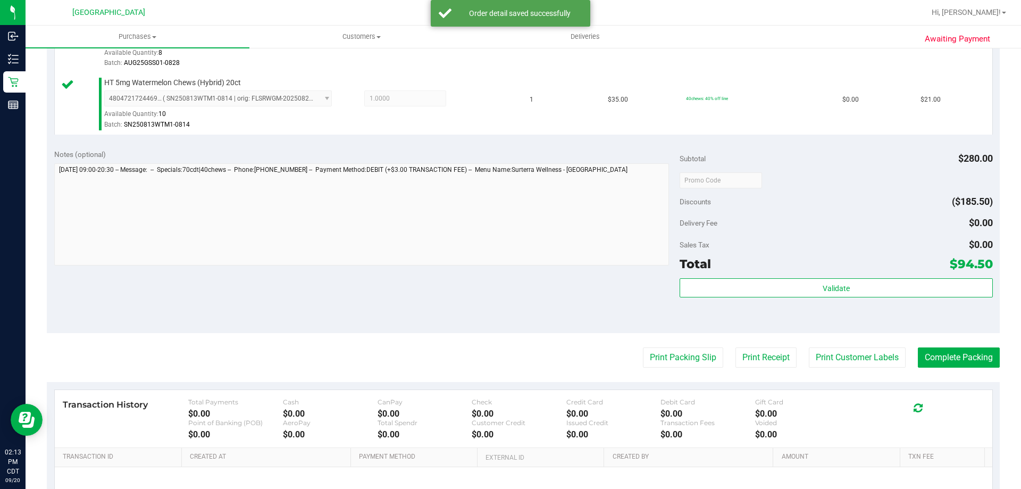
scroll to position [479, 0]
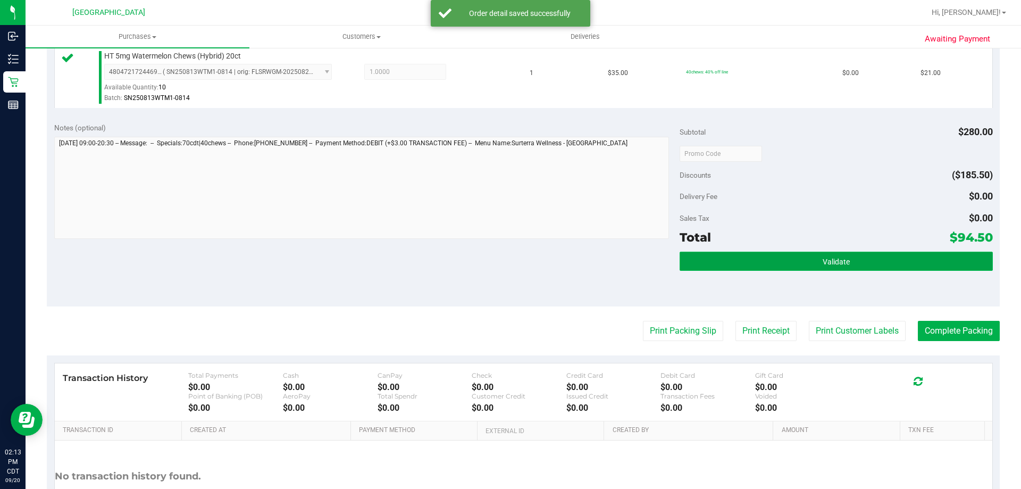
click at [904, 264] on button "Validate" at bounding box center [836, 261] width 313 height 19
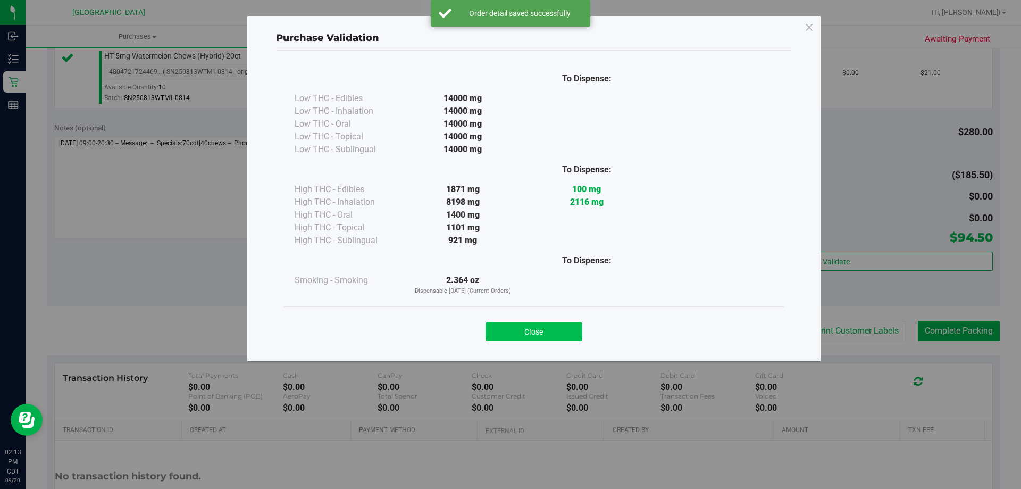
click at [559, 326] on button "Close" at bounding box center [534, 331] width 97 height 19
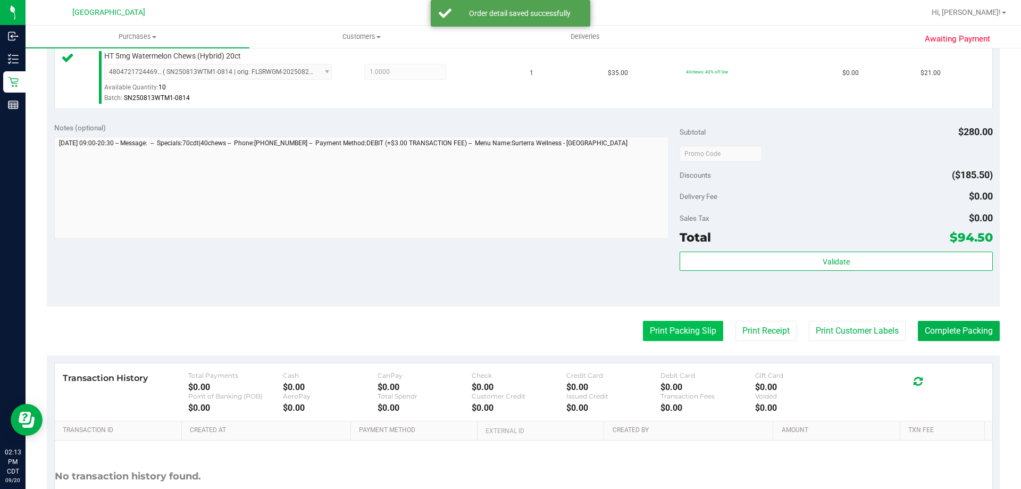
click at [661, 325] on button "Print Packing Slip" at bounding box center [683, 331] width 80 height 20
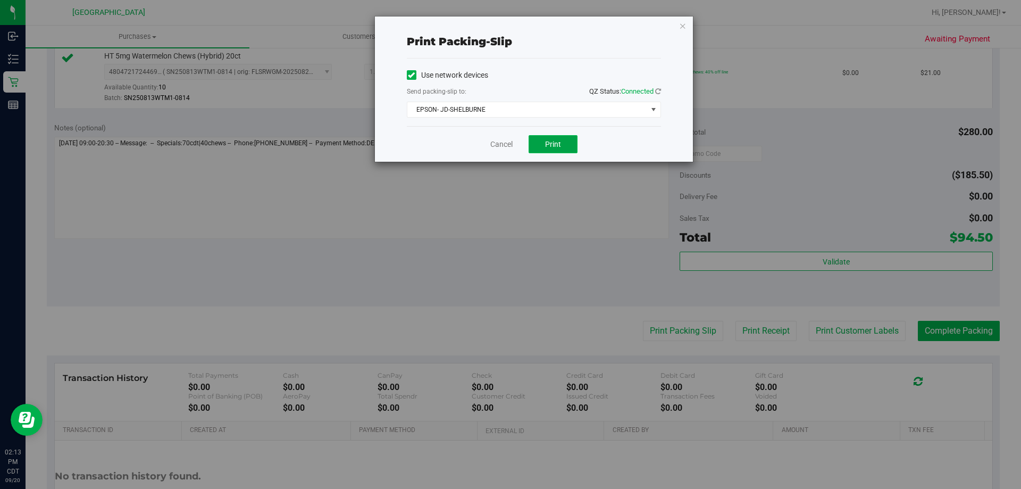
click at [566, 146] on button "Print" at bounding box center [553, 144] width 49 height 18
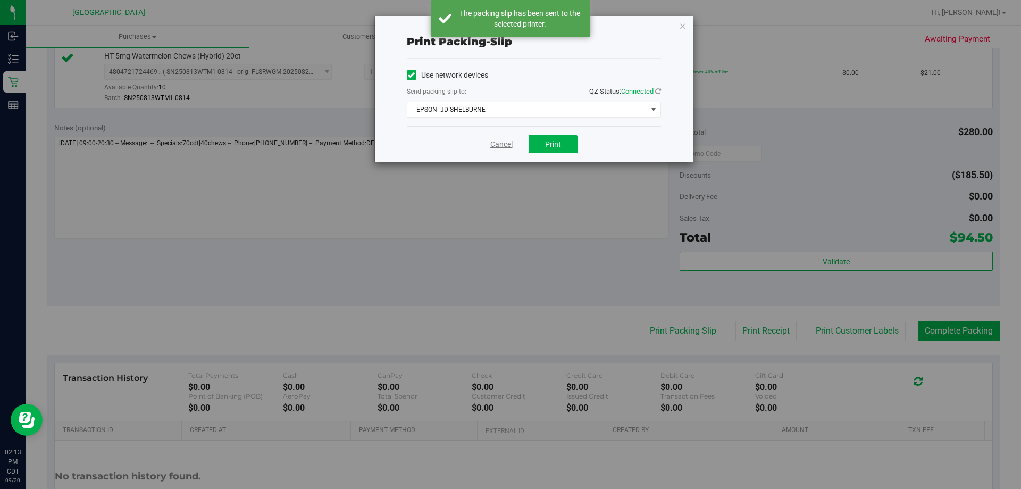
click at [501, 146] on link "Cancel" at bounding box center [501, 144] width 22 height 11
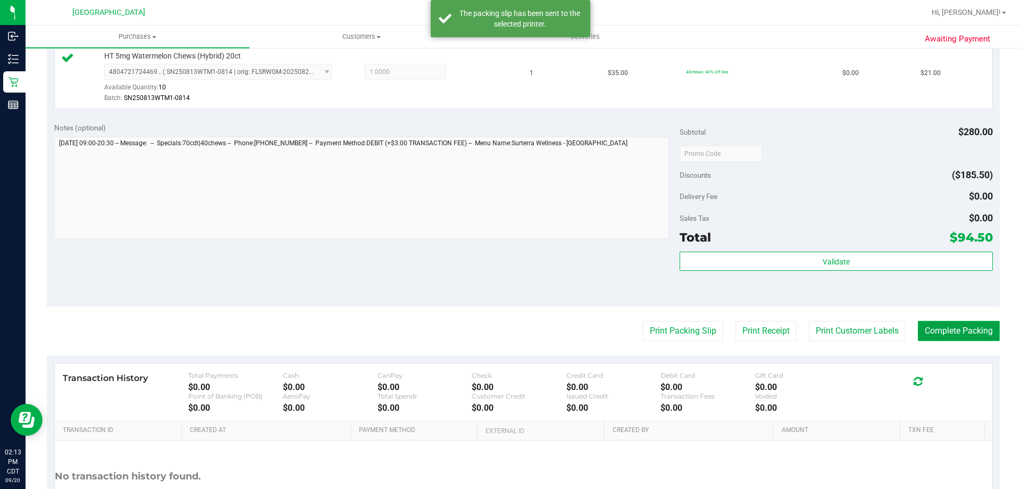
click at [962, 330] on button "Complete Packing" at bounding box center [959, 331] width 82 height 20
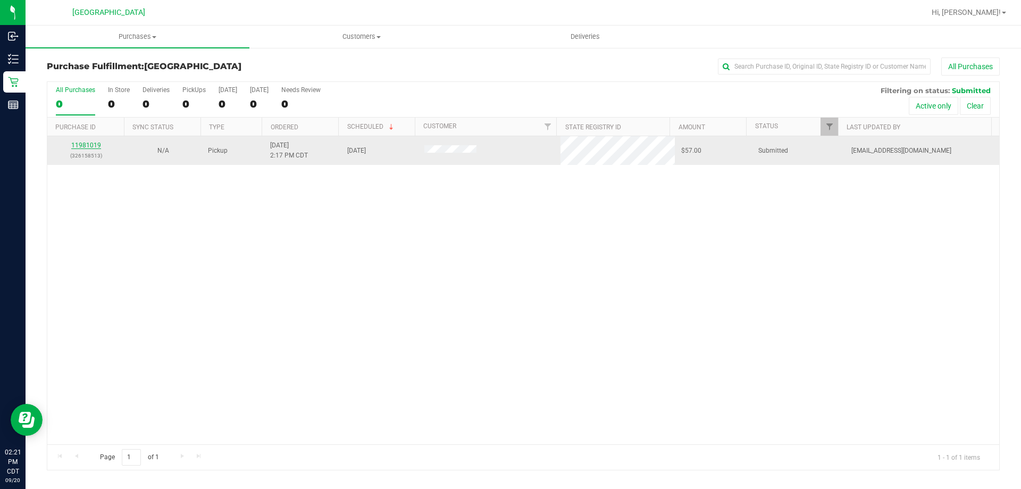
click at [84, 147] on link "11981019" at bounding box center [86, 144] width 30 height 7
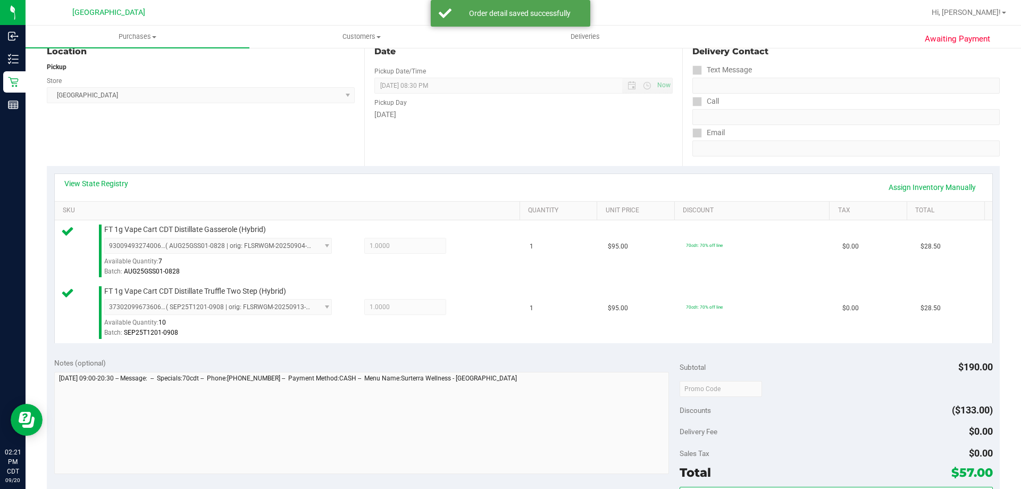
scroll to position [213, 0]
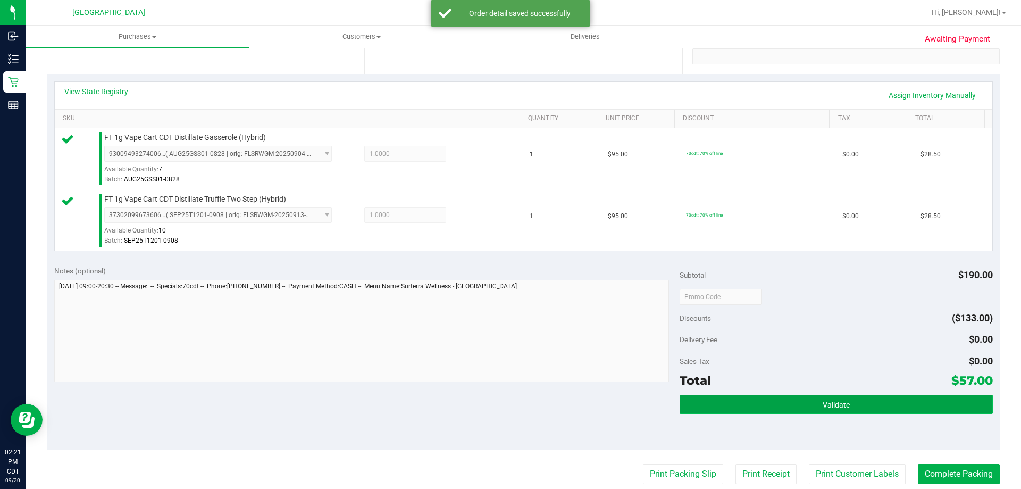
click at [731, 409] on button "Validate" at bounding box center [836, 404] width 313 height 19
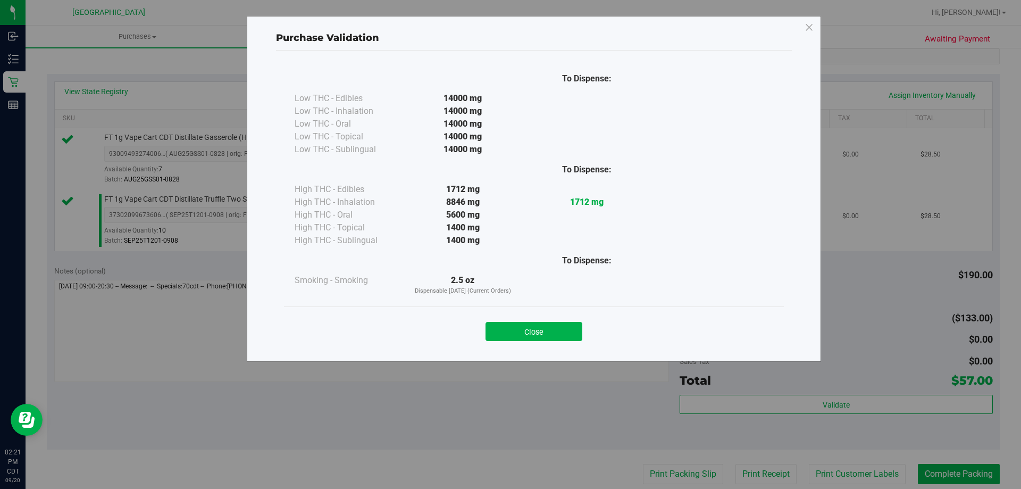
click at [537, 320] on div "Close" at bounding box center [534, 328] width 484 height 27
click at [538, 330] on button "Close" at bounding box center [534, 331] width 97 height 19
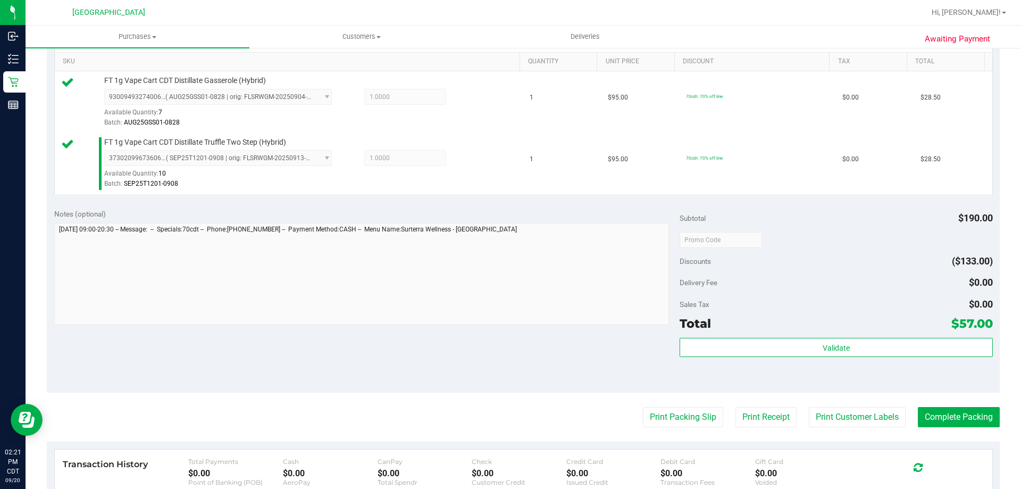
scroll to position [372, 0]
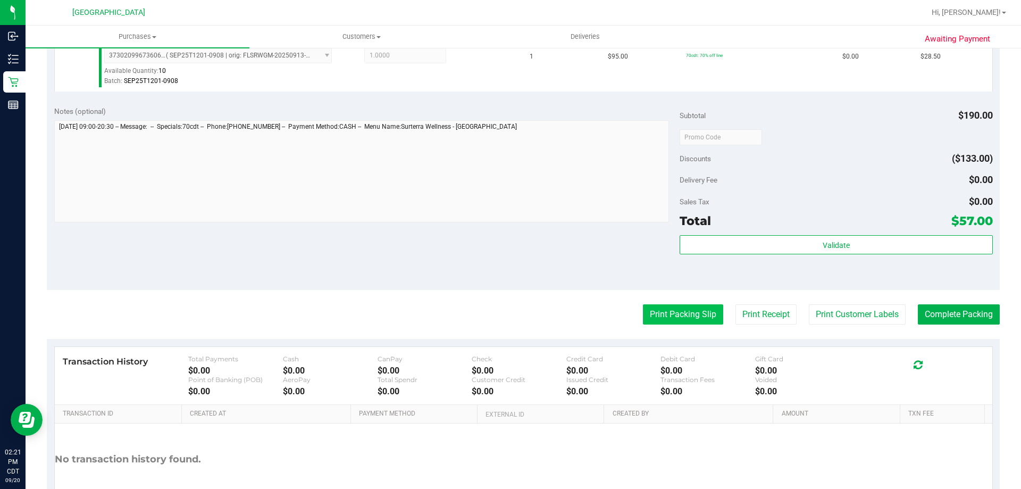
click at [664, 308] on button "Print Packing Slip" at bounding box center [683, 314] width 80 height 20
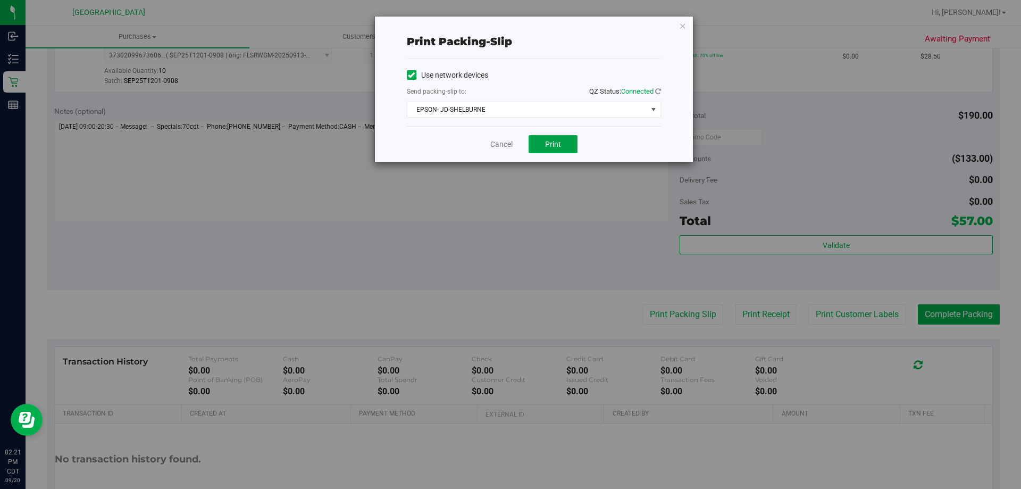
click at [558, 140] on span "Print" at bounding box center [553, 144] width 16 height 9
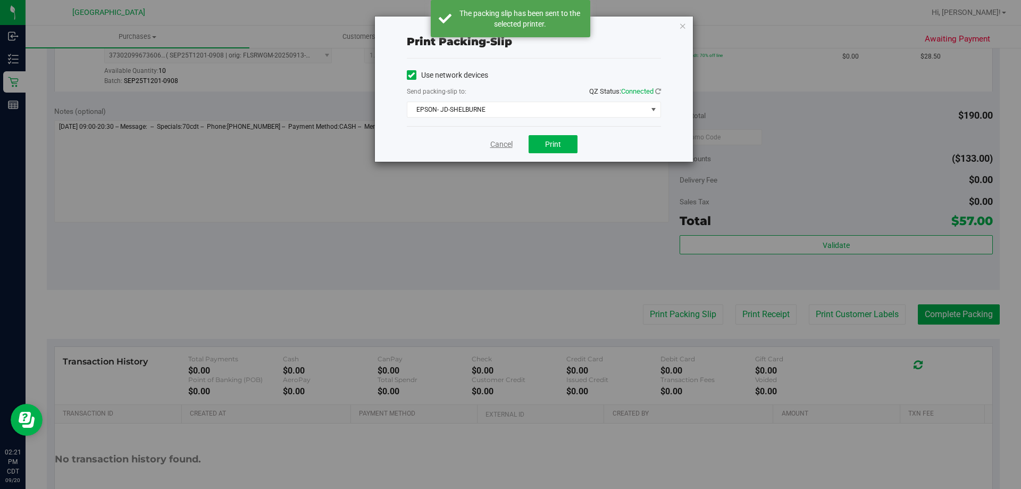
click at [497, 149] on link "Cancel" at bounding box center [501, 144] width 22 height 11
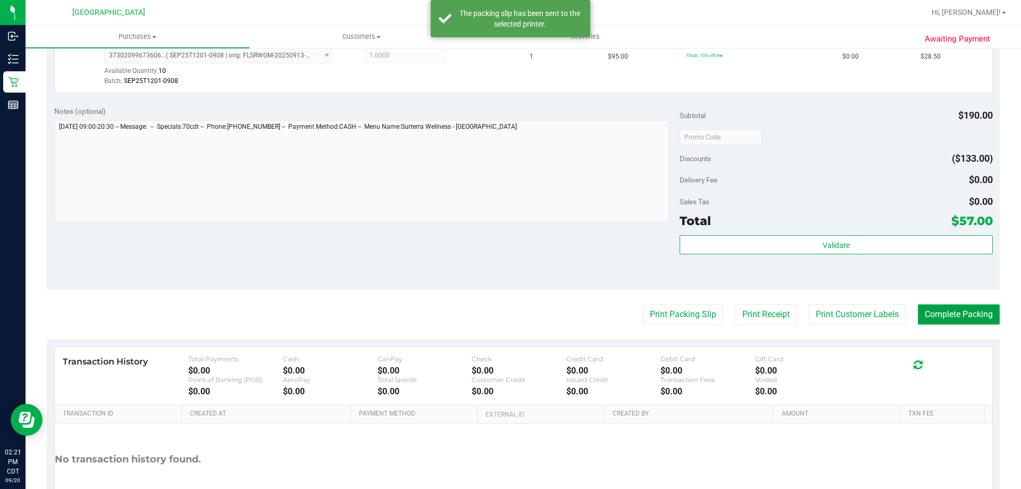
click at [969, 313] on button "Complete Packing" at bounding box center [959, 314] width 82 height 20
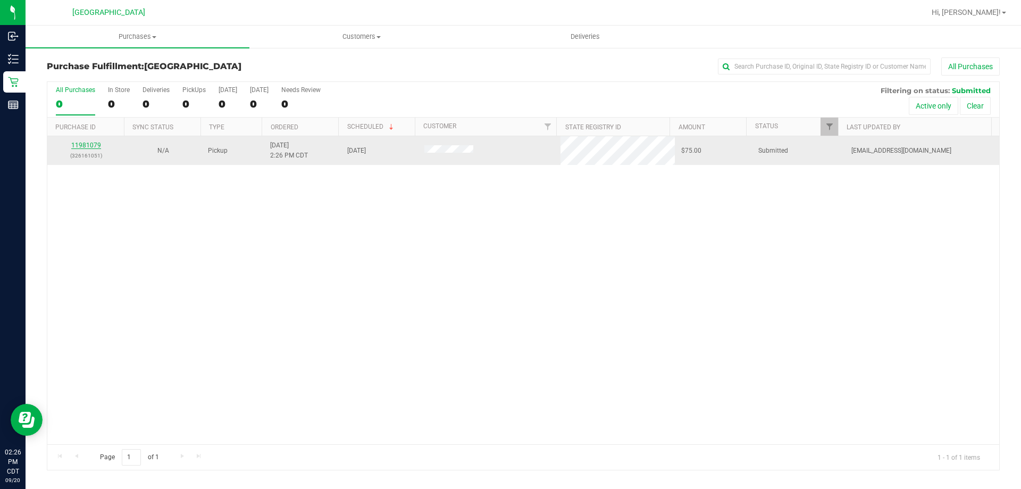
click at [87, 143] on link "11981079" at bounding box center [86, 144] width 30 height 7
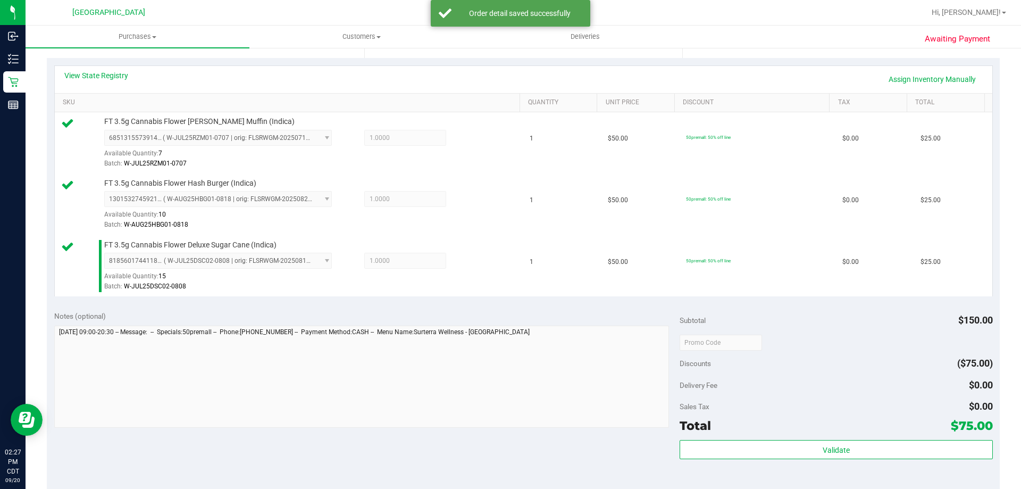
scroll to position [372, 0]
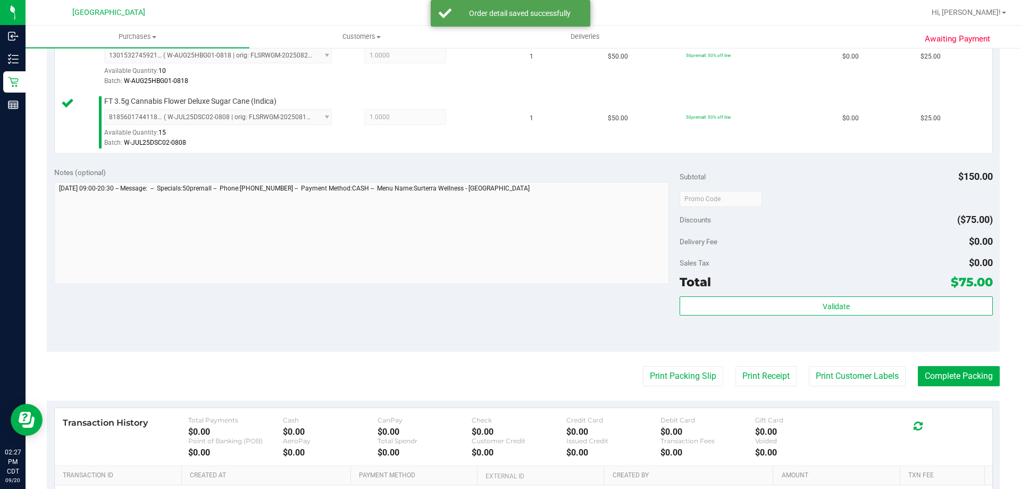
click at [798, 292] on div "Subtotal $150.00 Discounts ($75.00) Delivery Fee $0.00 Sales Tax $0.00 Total $7…" at bounding box center [836, 255] width 313 height 177
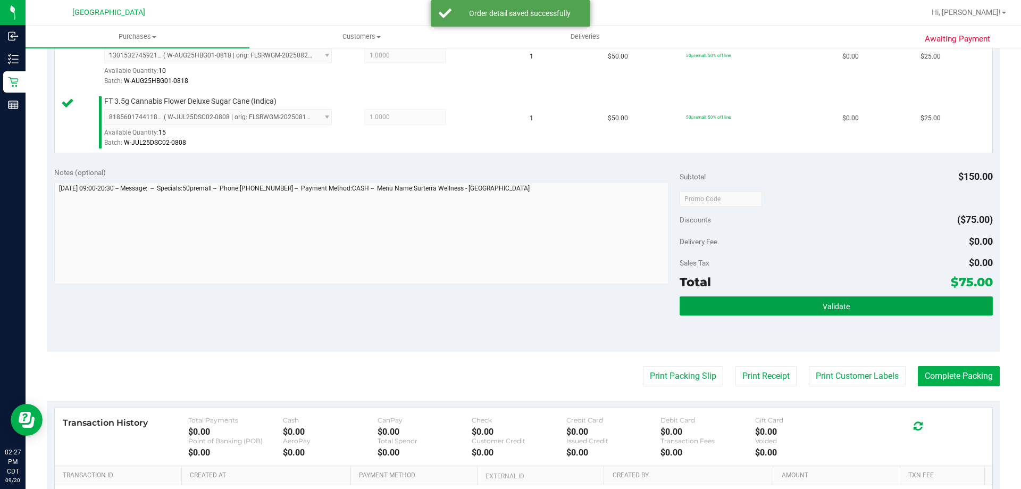
click at [811, 304] on button "Validate" at bounding box center [836, 305] width 313 height 19
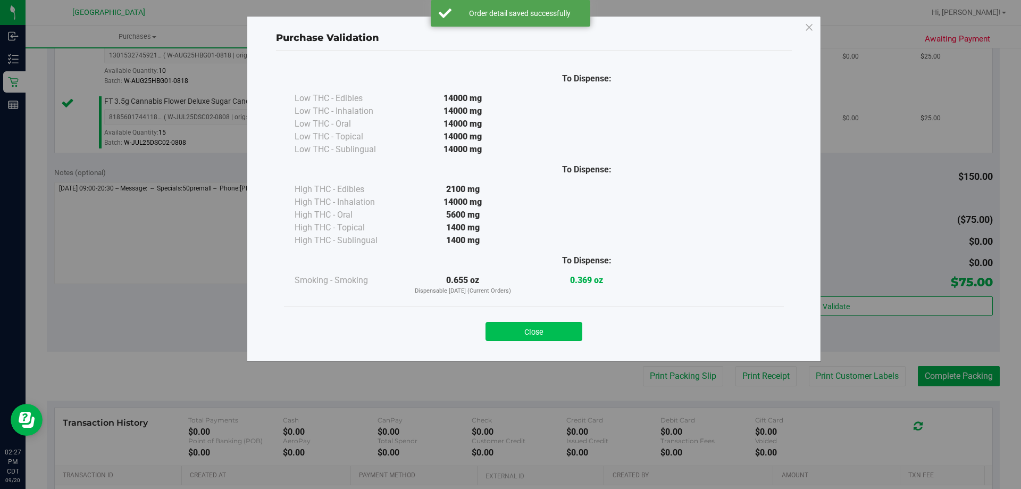
click at [503, 332] on button "Close" at bounding box center [534, 331] width 97 height 19
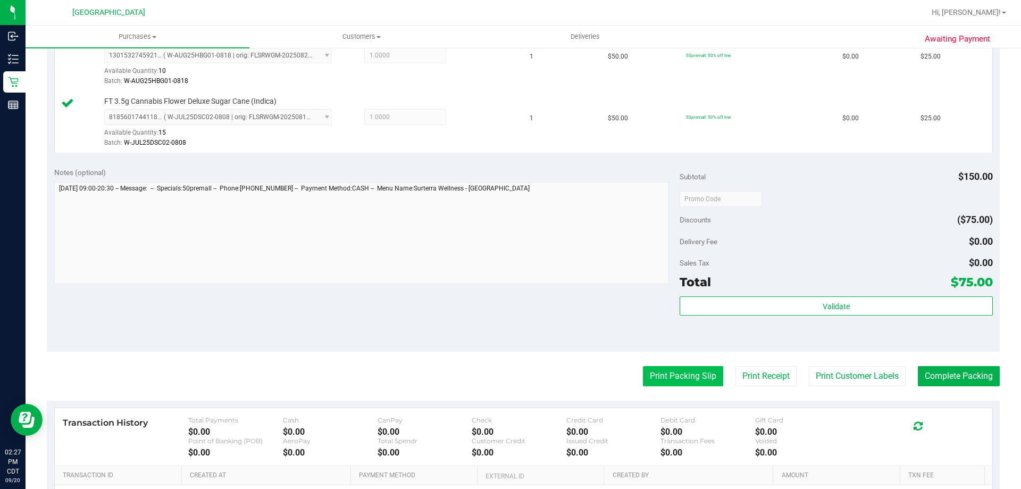
click at [650, 381] on button "Print Packing Slip" at bounding box center [683, 376] width 80 height 20
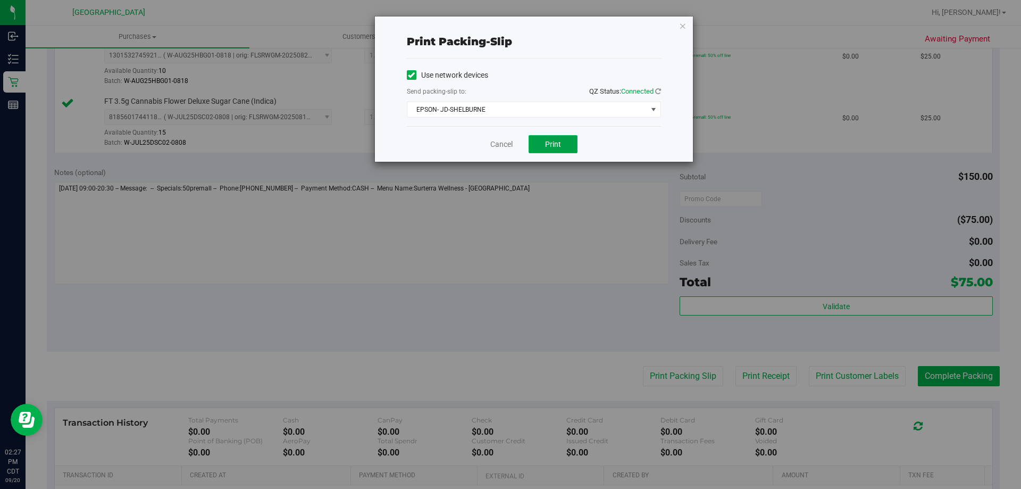
click at [563, 137] on button "Print" at bounding box center [553, 144] width 49 height 18
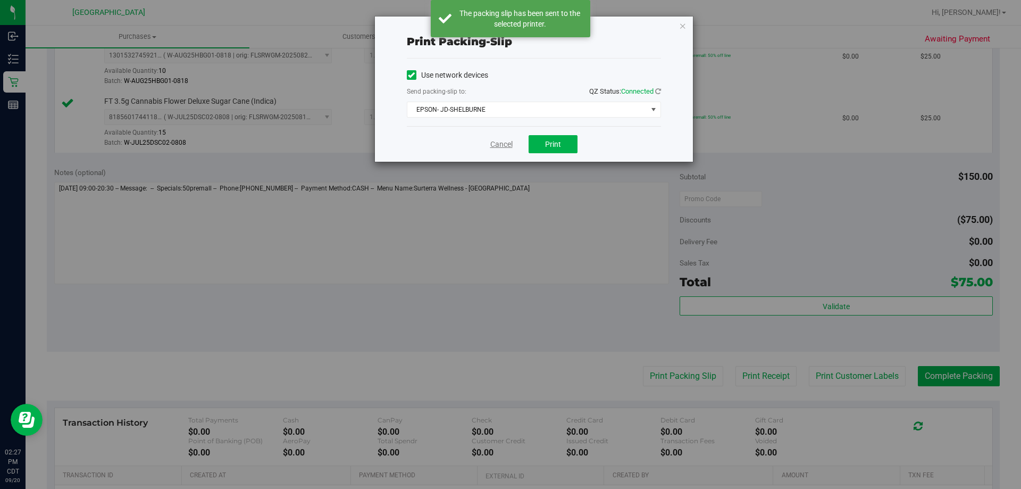
click at [497, 146] on link "Cancel" at bounding box center [501, 144] width 22 height 11
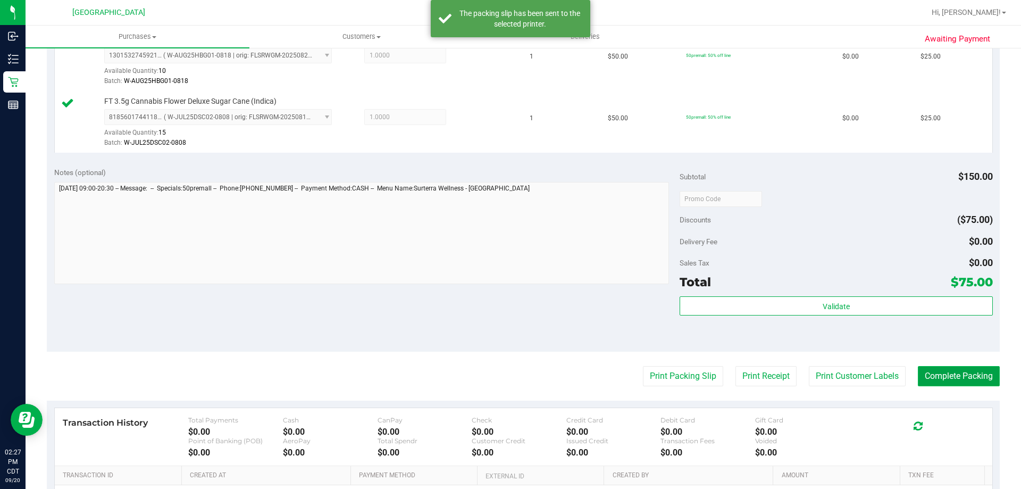
click at [925, 379] on button "Complete Packing" at bounding box center [959, 376] width 82 height 20
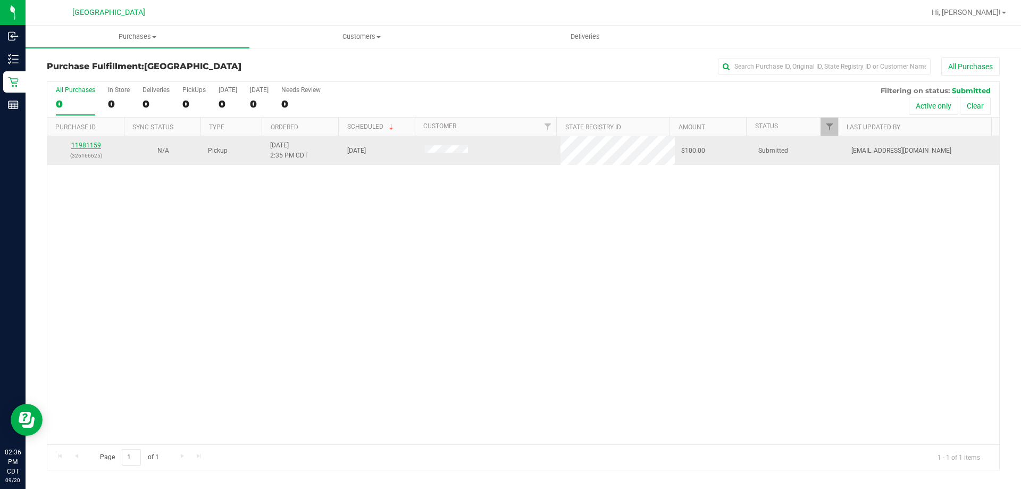
click at [88, 146] on link "11981159" at bounding box center [86, 144] width 30 height 7
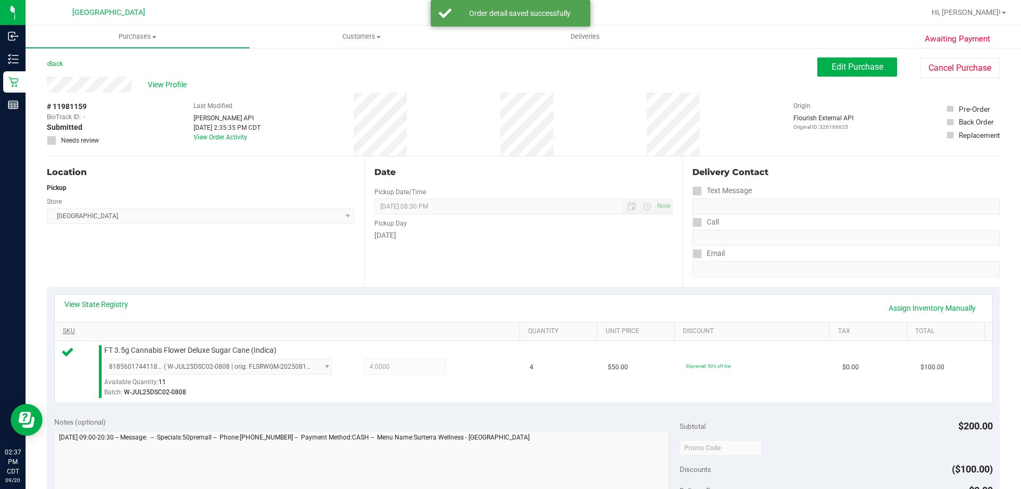
scroll to position [319, 0]
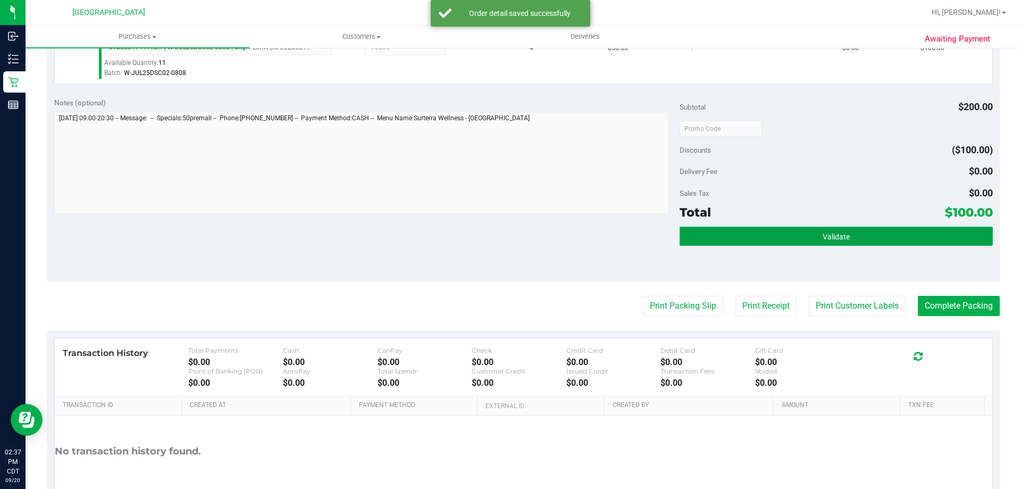
click at [748, 239] on button "Validate" at bounding box center [836, 236] width 313 height 19
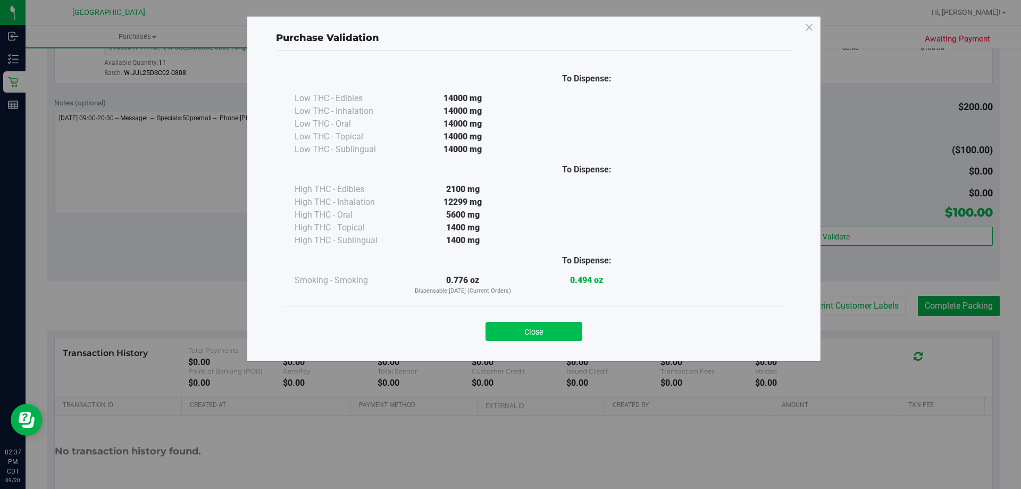
click at [567, 322] on button "Close" at bounding box center [534, 331] width 97 height 19
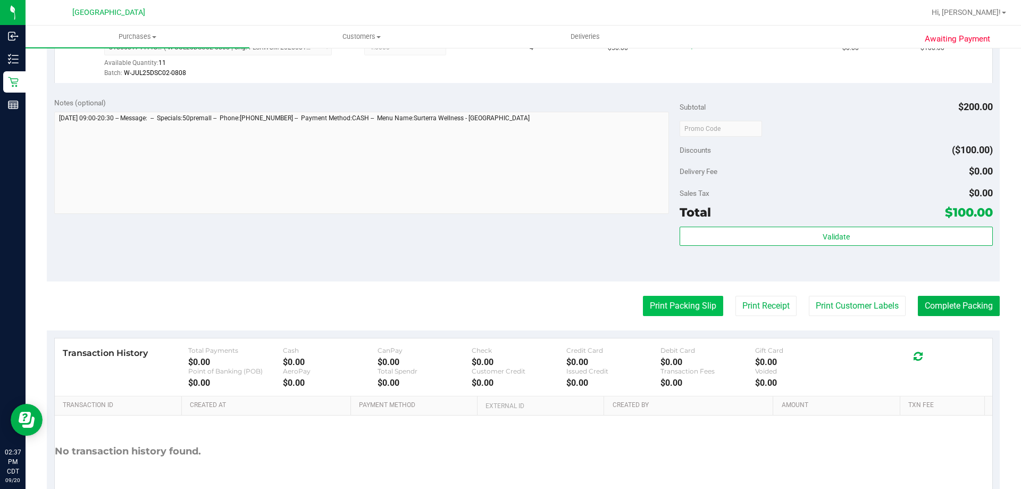
click at [649, 304] on button "Print Packing Slip" at bounding box center [683, 306] width 80 height 20
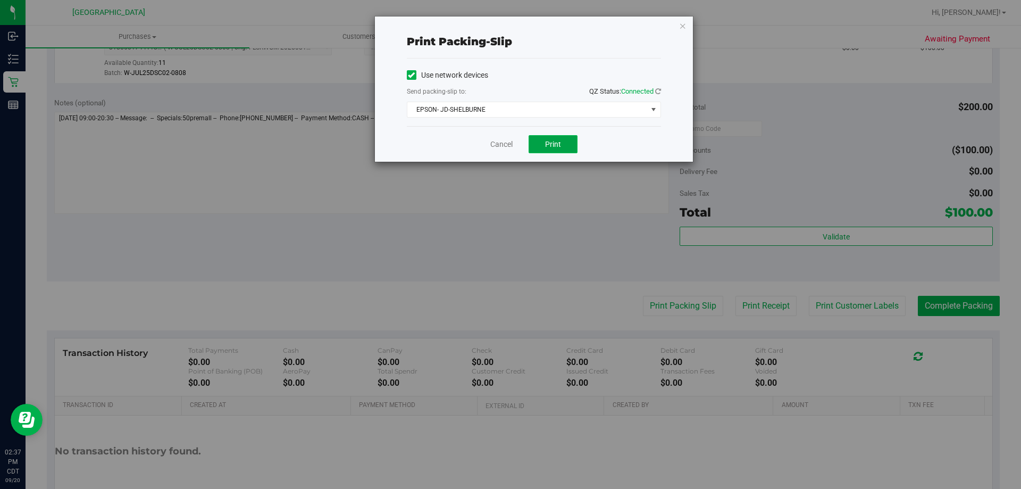
click at [559, 139] on button "Print" at bounding box center [553, 144] width 49 height 18
click at [498, 143] on link "Cancel" at bounding box center [501, 144] width 22 height 11
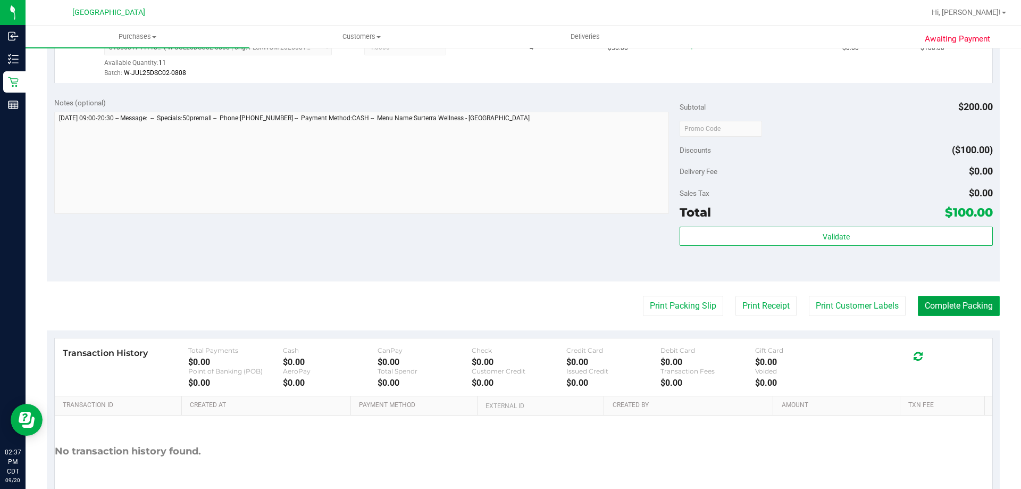
click at [960, 301] on button "Complete Packing" at bounding box center [959, 306] width 82 height 20
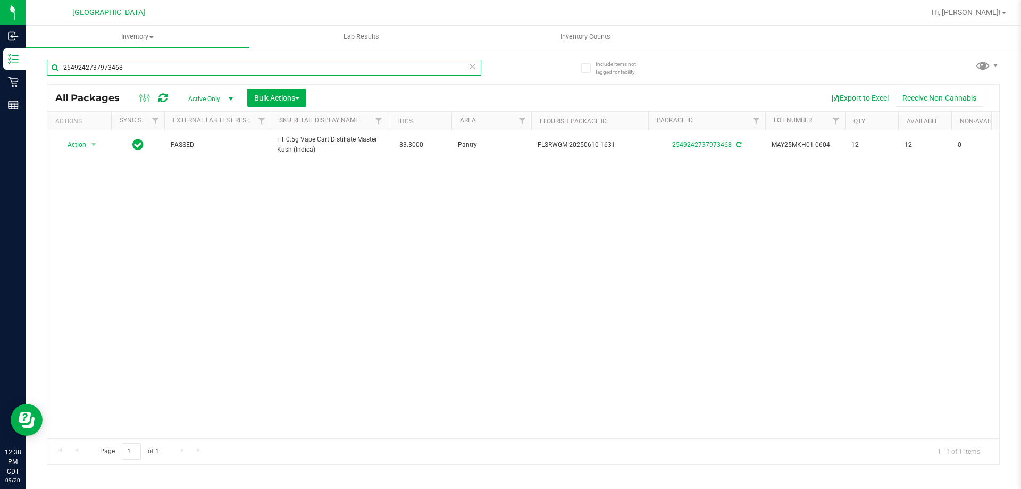
drag, startPoint x: 135, startPoint y: 73, endPoint x: 97, endPoint y: 202, distance: 133.6
click at [0, 107] on div "Inbound Inventory Retail Reports 12:38 PM CDT 09/20/2025 09/20 Panama City WC H…" at bounding box center [510, 244] width 1021 height 489
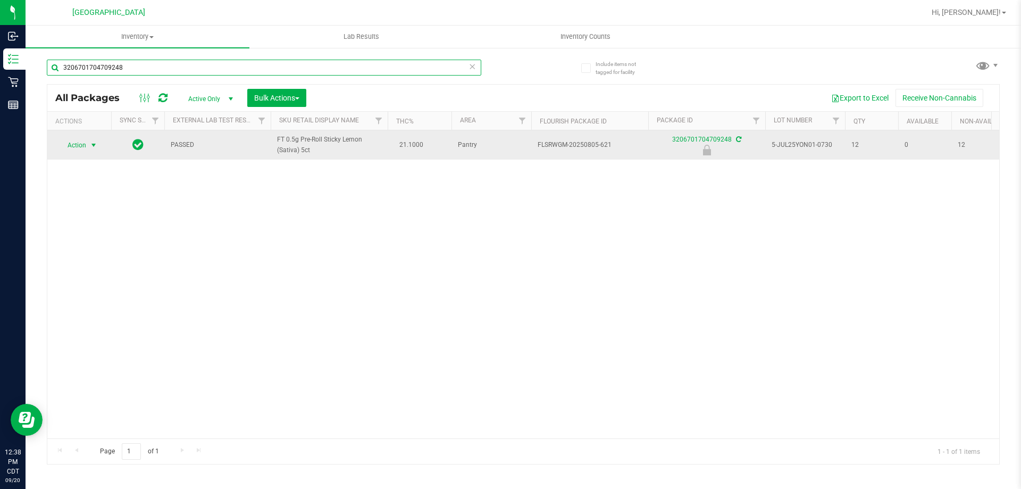
type input "3206701704709248"
click at [77, 143] on span "Action" at bounding box center [72, 145] width 29 height 15
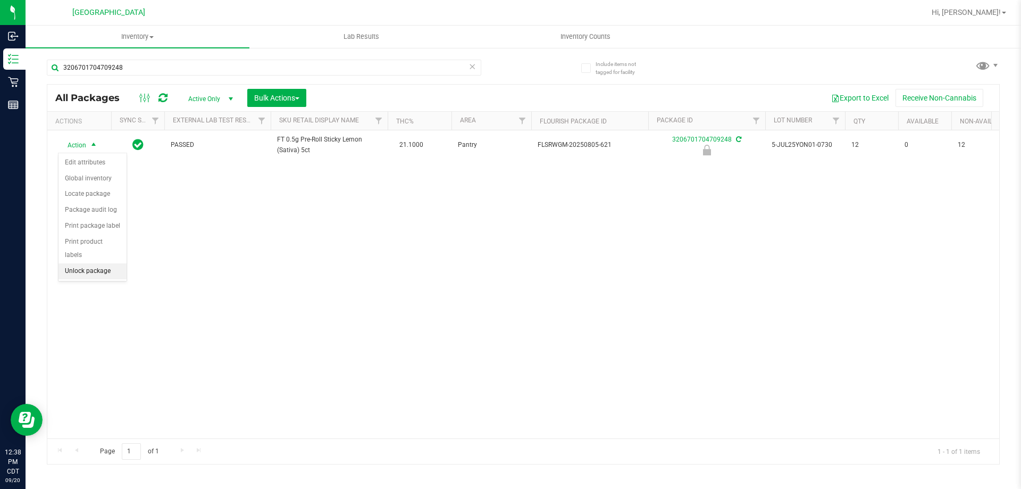
click at [96, 263] on li "Unlock package" at bounding box center [93, 271] width 68 height 16
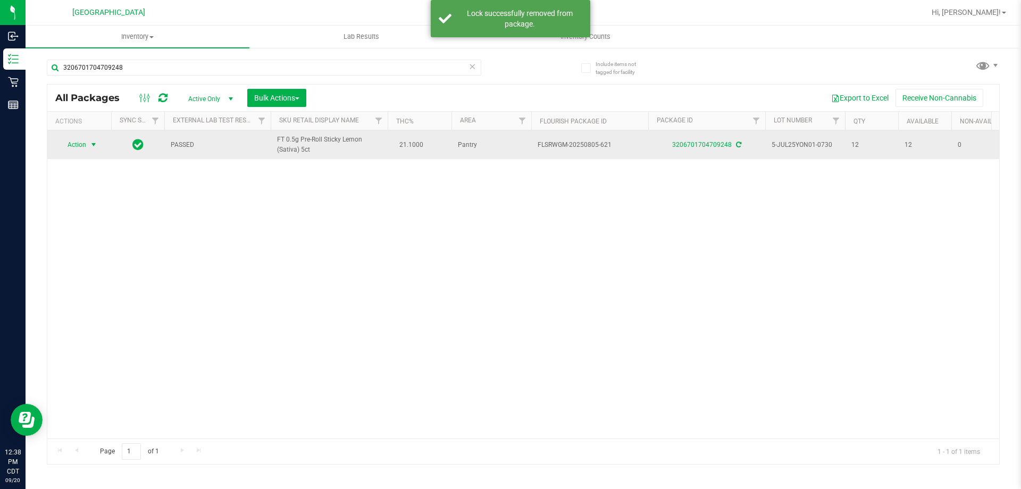
click at [89, 147] on span "select" at bounding box center [93, 144] width 13 height 15
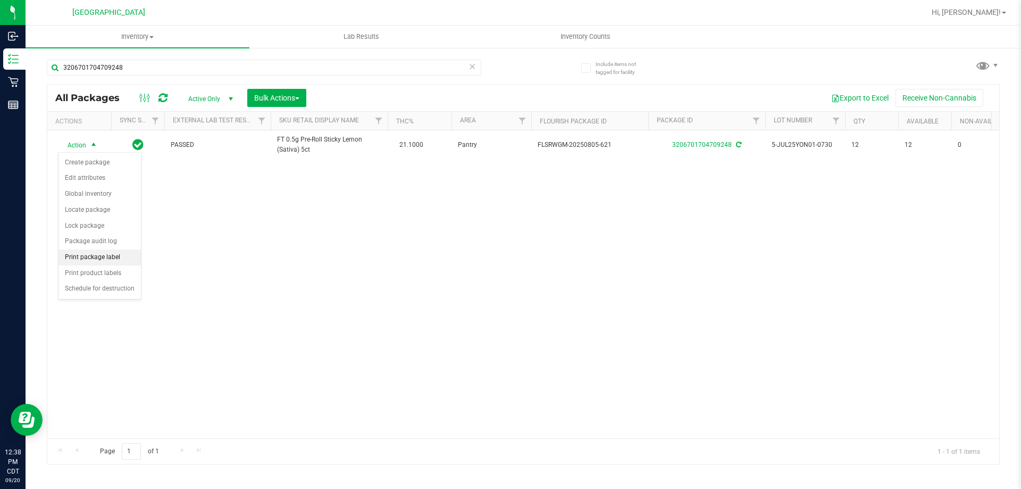
click at [104, 255] on li "Print package label" at bounding box center [100, 257] width 82 height 16
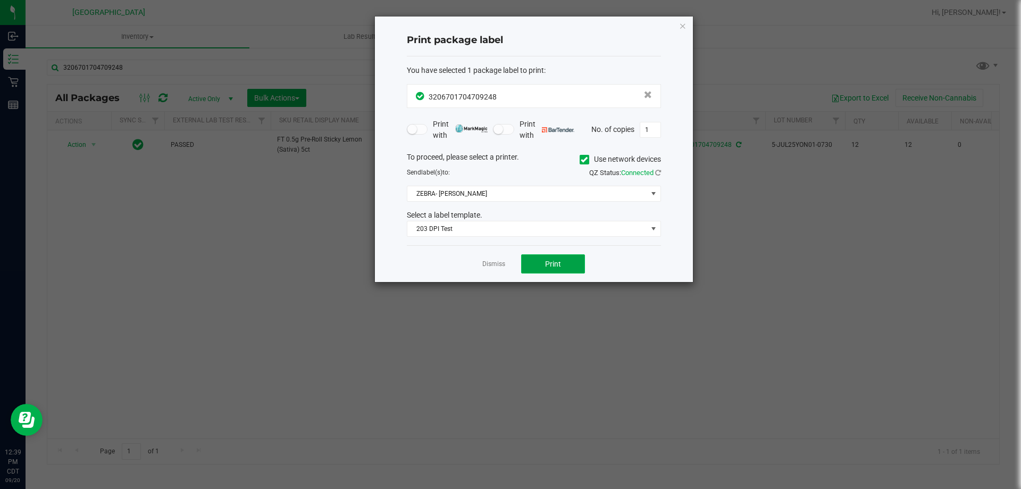
click at [539, 255] on button "Print" at bounding box center [553, 263] width 64 height 19
click at [682, 23] on icon "button" at bounding box center [682, 25] width 7 height 13
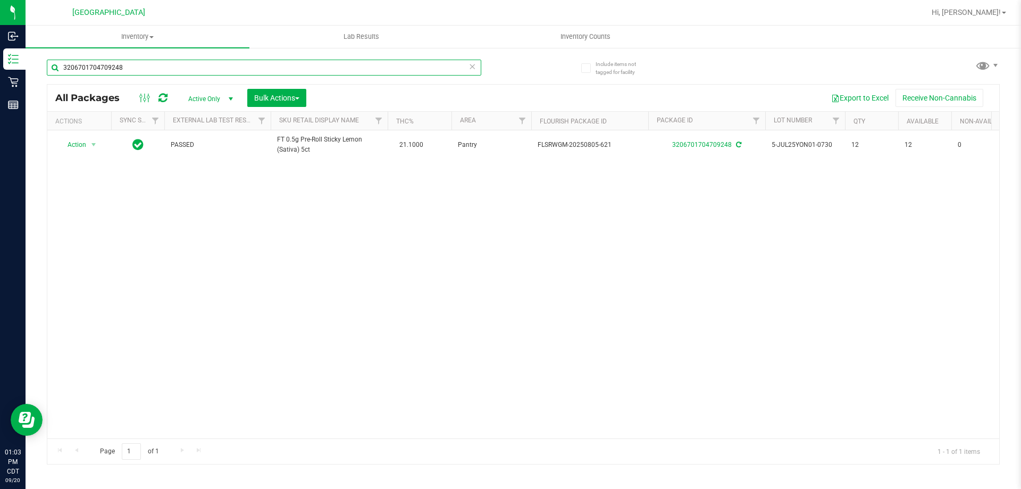
drag, startPoint x: 148, startPoint y: 64, endPoint x: 30, endPoint y: 84, distance: 119.8
click at [29, 83] on div "Include items not tagged for facility 3206701704709248 All Packages Active Only…" at bounding box center [524, 209] width 996 height 324
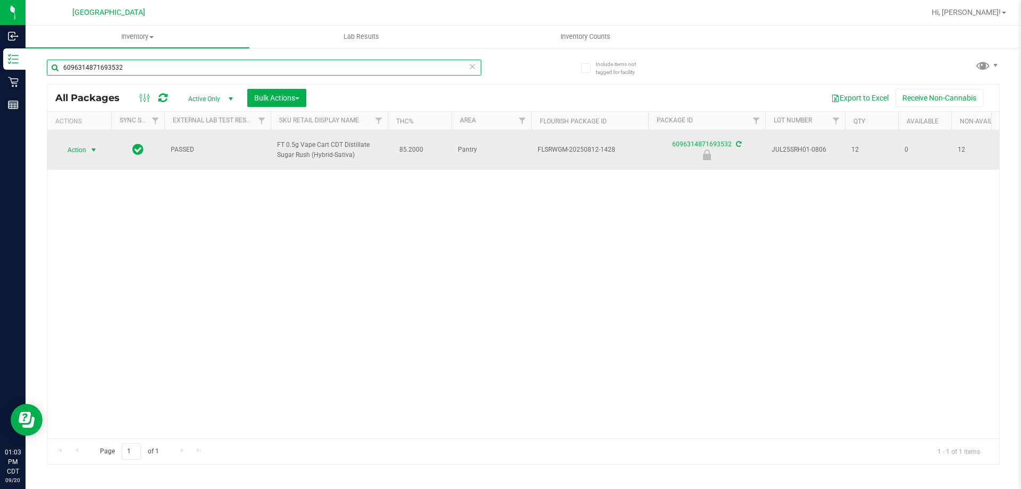
type input "6096314871693532"
click at [89, 152] on span "select" at bounding box center [93, 150] width 9 height 9
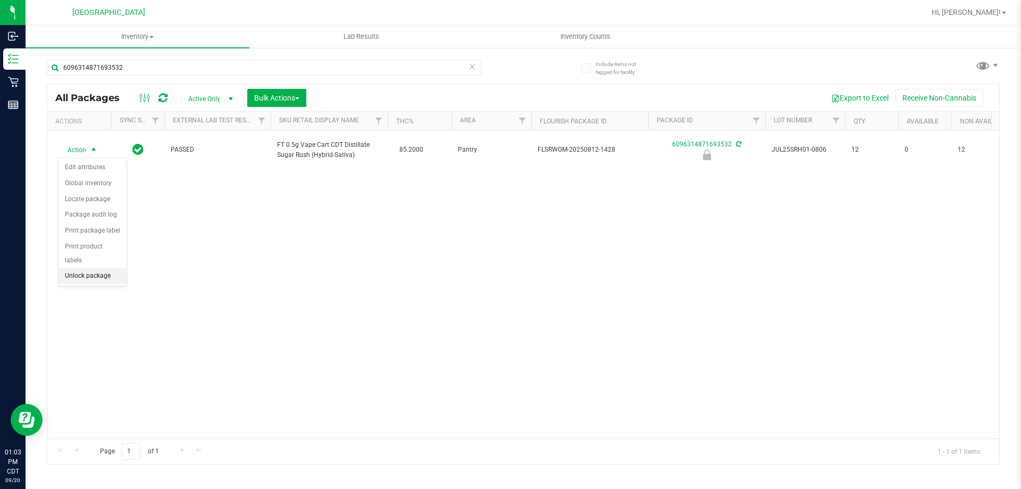
click at [110, 268] on li "Unlock package" at bounding box center [93, 276] width 68 height 16
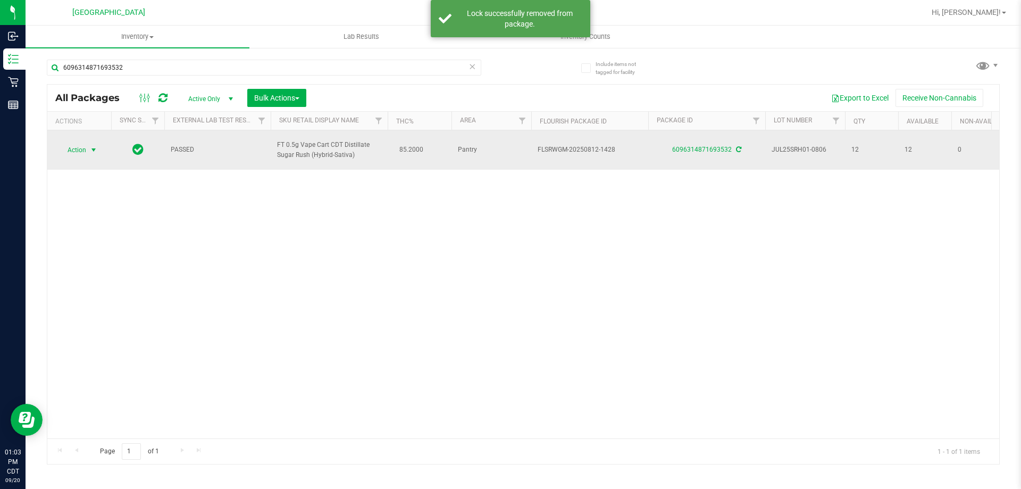
click at [81, 149] on span "Action" at bounding box center [72, 150] width 29 height 15
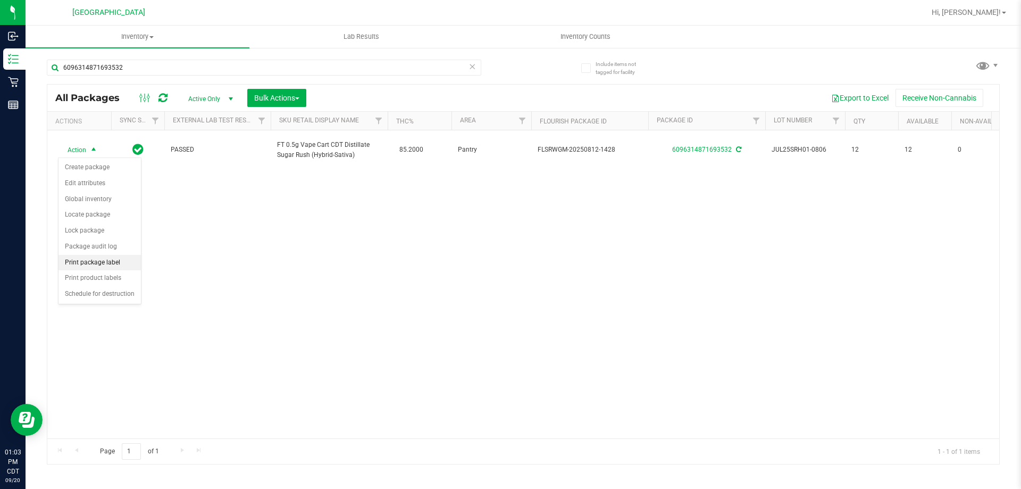
click at [94, 263] on li "Print package label" at bounding box center [100, 263] width 82 height 16
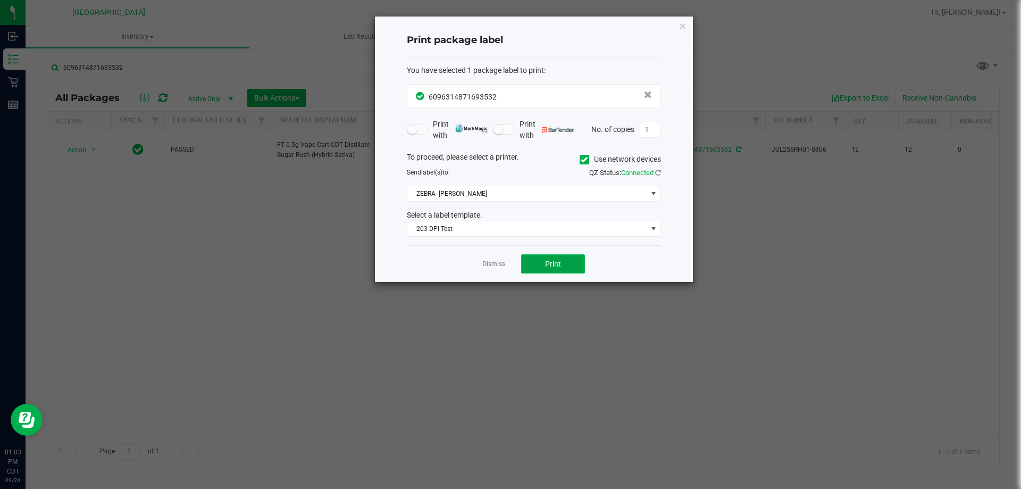
click at [561, 258] on button "Print" at bounding box center [553, 263] width 64 height 19
click at [494, 259] on app-cancel-button "Dismiss" at bounding box center [493, 263] width 23 height 11
click at [494, 271] on div "Dismiss Print" at bounding box center [534, 263] width 254 height 37
click at [493, 265] on link "Dismiss" at bounding box center [493, 264] width 23 height 9
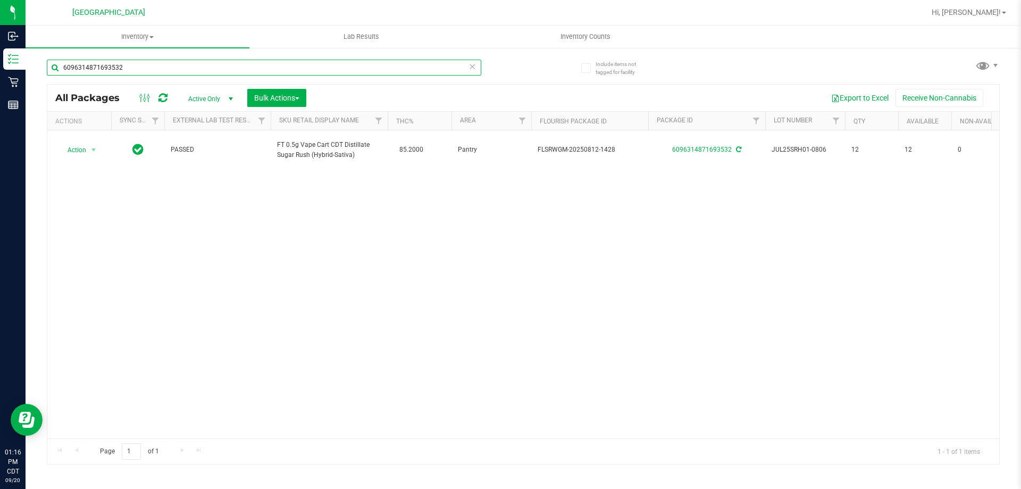
drag, startPoint x: 152, startPoint y: 65, endPoint x: 223, endPoint y: 215, distance: 165.6
click at [34, 38] on inventory "Inventory All packages All inventory Waste log Create inventory Lab Results Inv…" at bounding box center [524, 199] width 996 height 346
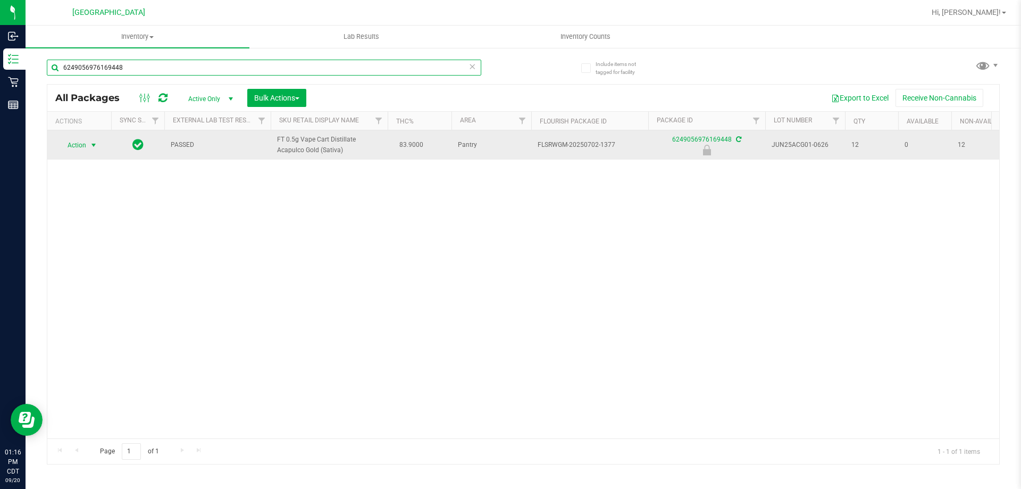
type input "6249056976169448"
click at [87, 144] on span "select" at bounding box center [93, 145] width 13 height 15
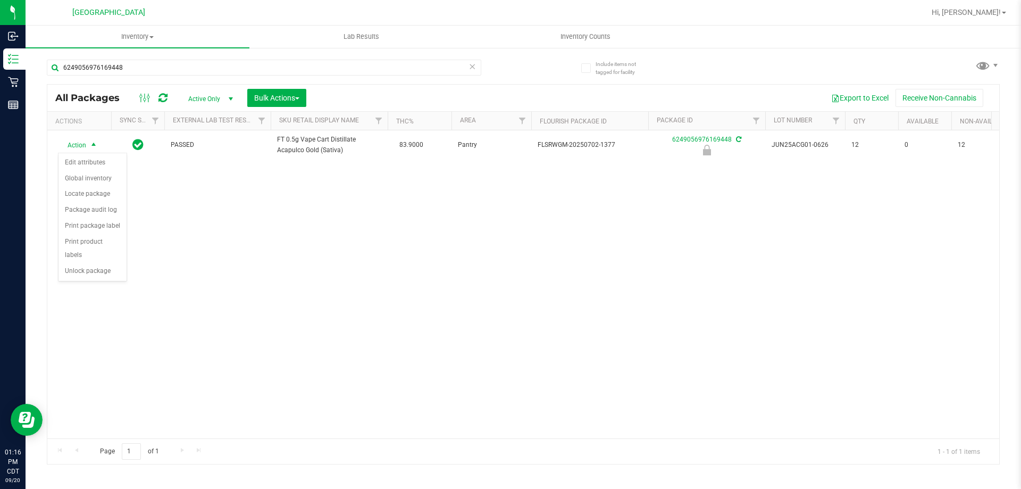
click at [95, 266] on div "Action Edit attributes Global inventory Locate package Package audit log Print …" at bounding box center [92, 217] width 69 height 129
click at [99, 263] on li "Unlock package" at bounding box center [93, 271] width 68 height 16
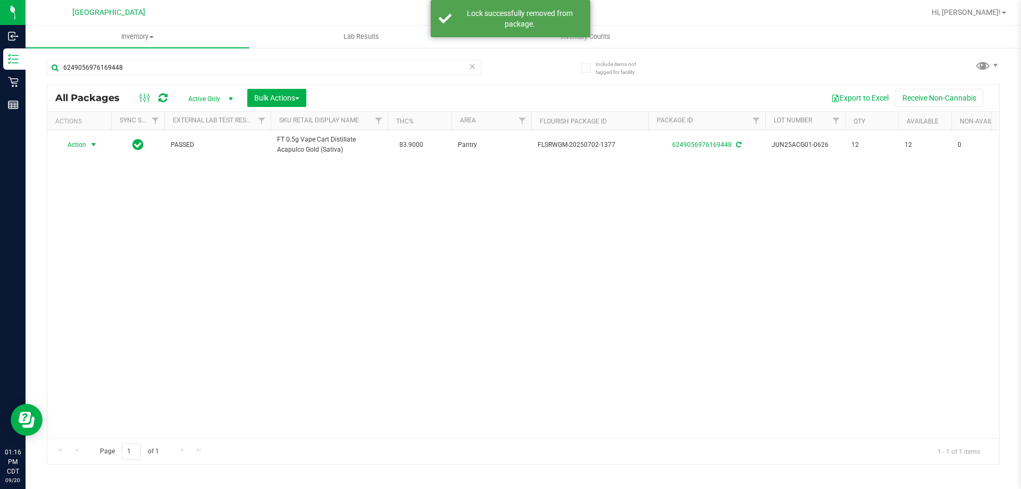
click at [85, 147] on span "Action" at bounding box center [72, 144] width 29 height 15
click at [87, 254] on li "Print package label" at bounding box center [100, 257] width 82 height 16
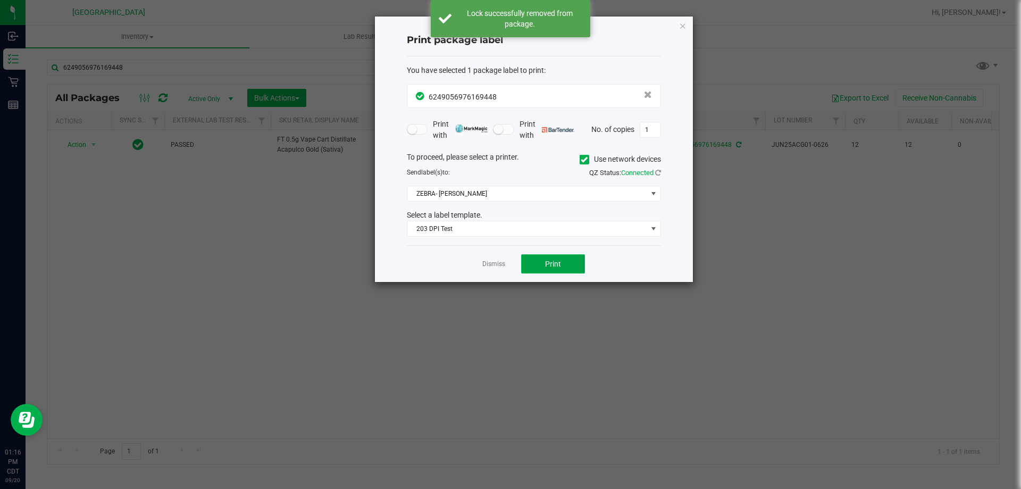
click at [535, 256] on button "Print" at bounding box center [553, 263] width 64 height 19
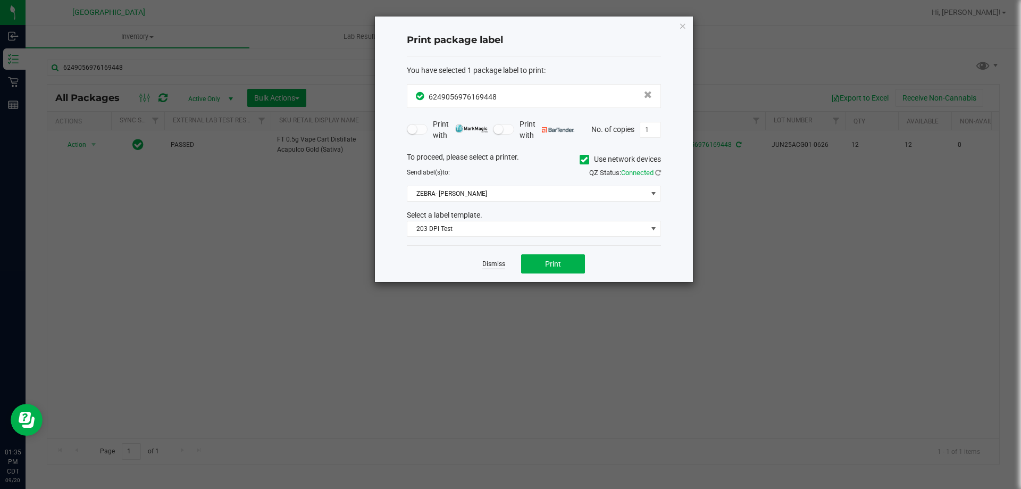
click at [503, 262] on link "Dismiss" at bounding box center [493, 264] width 23 height 9
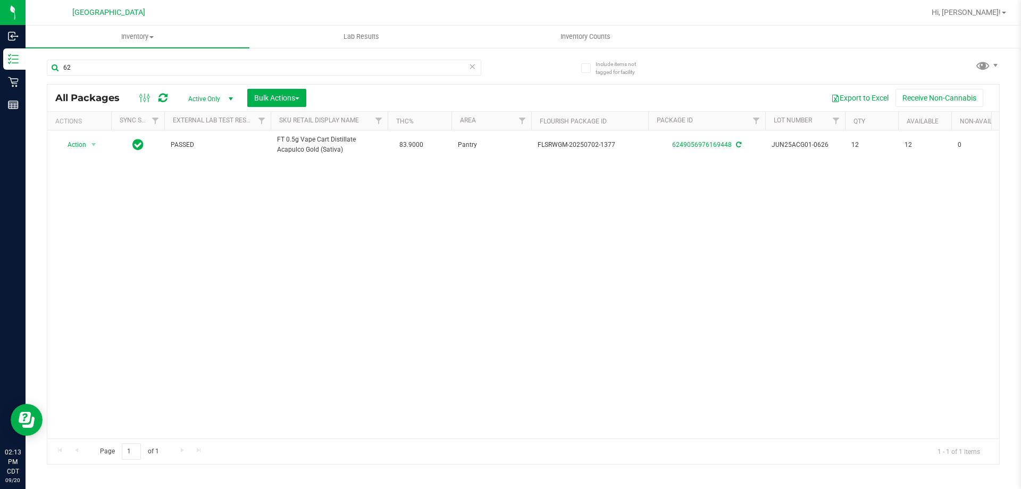
type input "6"
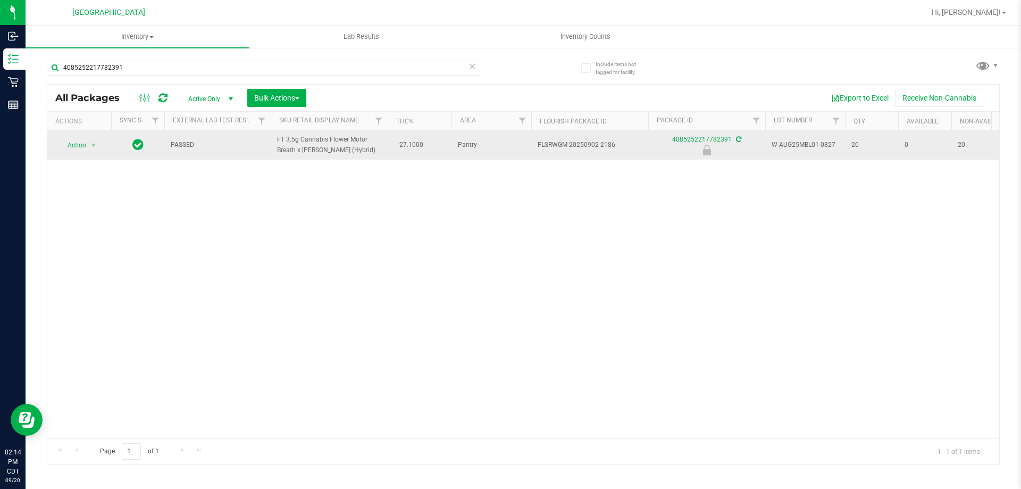
type input "4085252217782391"
click at [89, 143] on span "select" at bounding box center [93, 145] width 13 height 15
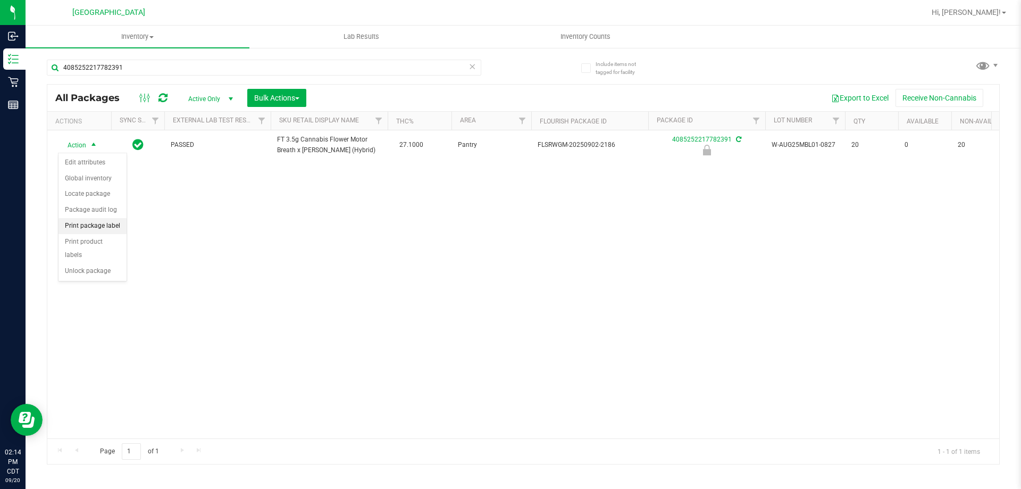
click at [107, 226] on li "Print package label" at bounding box center [93, 226] width 68 height 16
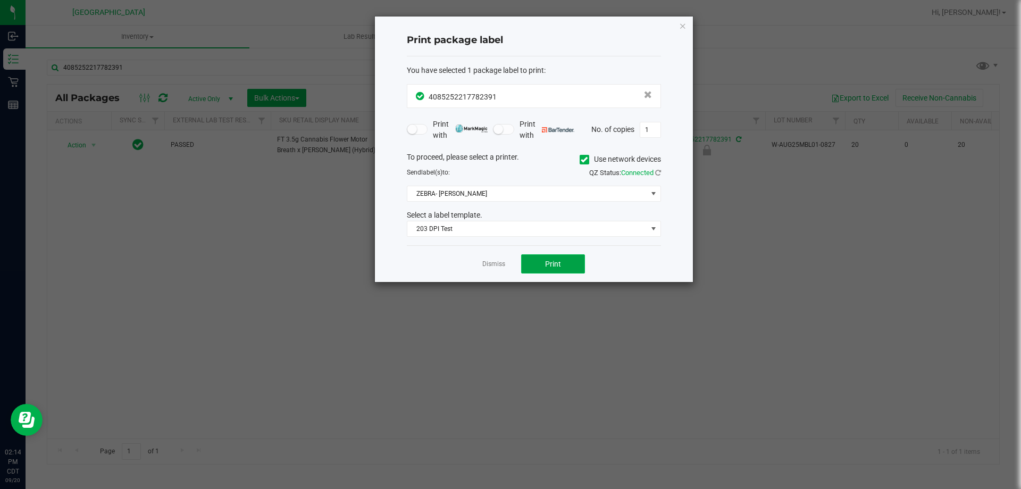
click at [547, 261] on span "Print" at bounding box center [553, 264] width 16 height 9
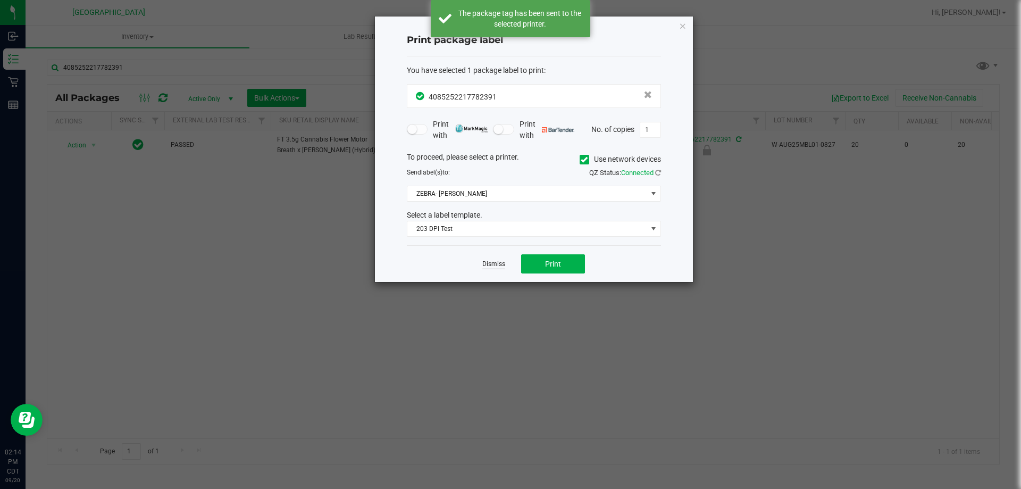
click at [495, 262] on link "Dismiss" at bounding box center [493, 264] width 23 height 9
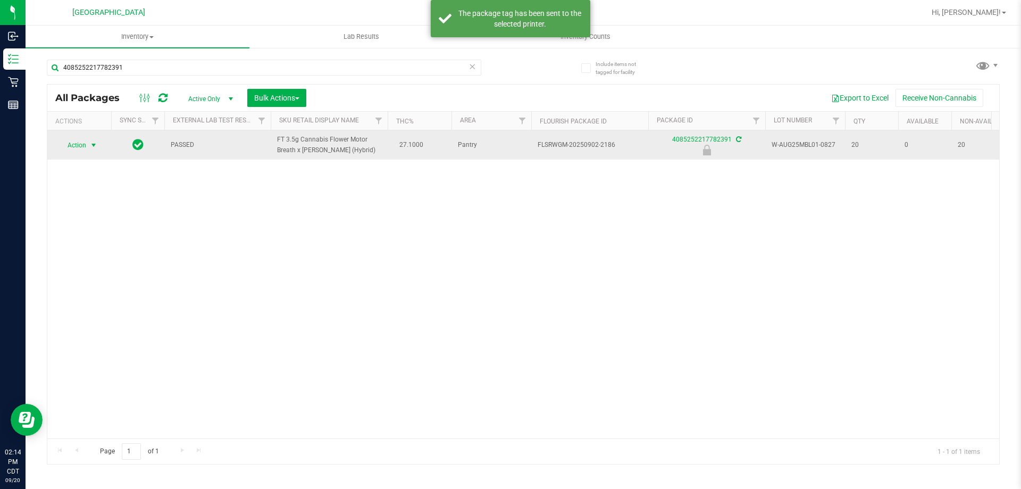
click at [87, 151] on span "select" at bounding box center [93, 145] width 13 height 15
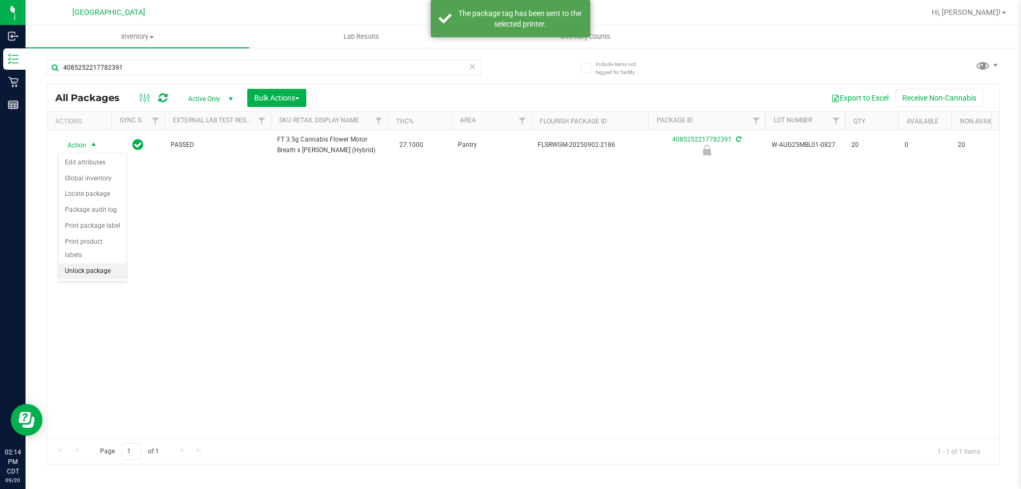
click at [97, 263] on li "Unlock package" at bounding box center [93, 271] width 68 height 16
